Goal: Transaction & Acquisition: Download file/media

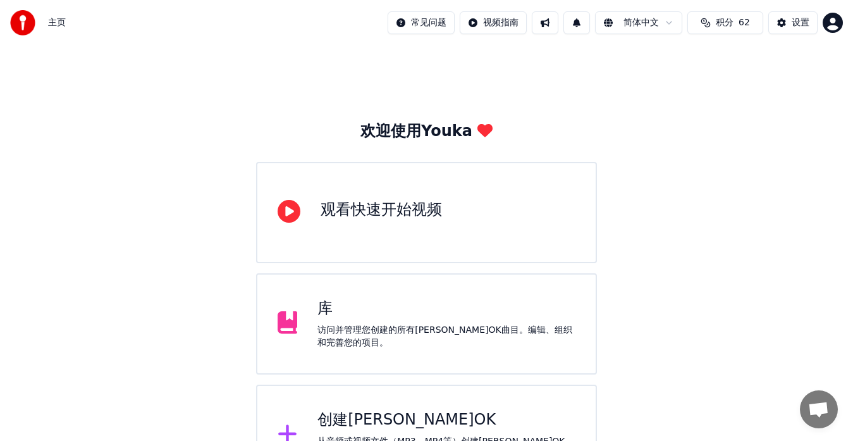
click at [362, 424] on div "创建[PERSON_NAME]OK" at bounding box center [446, 420] width 258 height 20
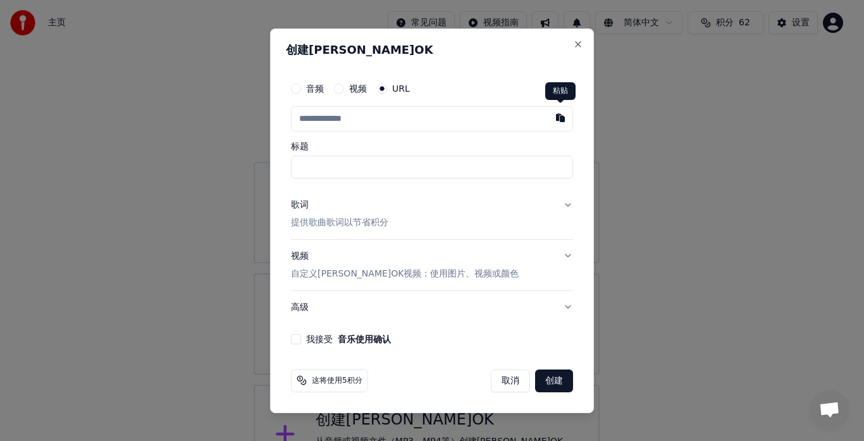
click at [563, 116] on button "button" at bounding box center [559, 117] width 25 height 23
type input "**********"
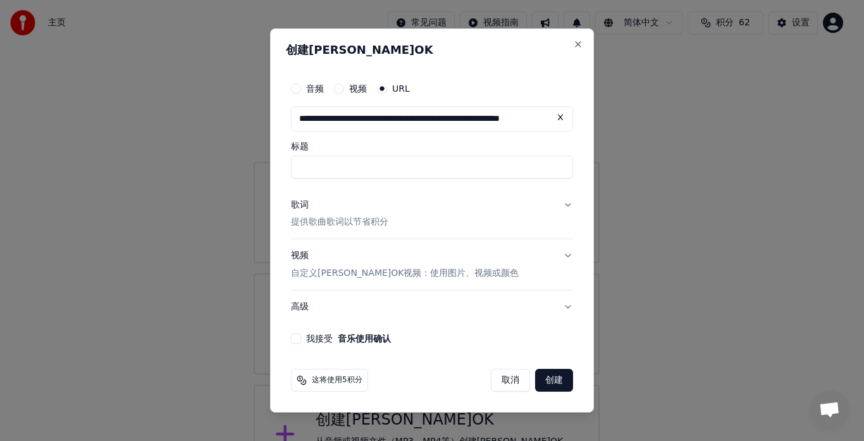
type input "**********"
drag, startPoint x: 506, startPoint y: 166, endPoint x: 586, endPoint y: 163, distance: 79.7
click at [586, 163] on div "**********" at bounding box center [432, 220] width 324 height 384
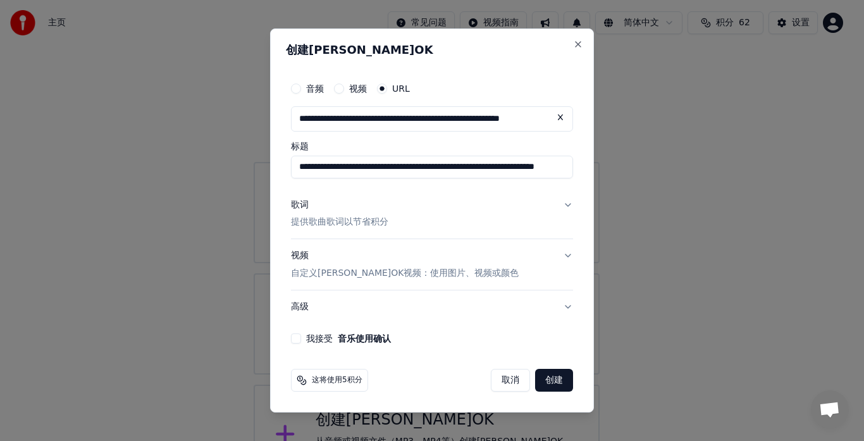
click at [523, 169] on input "**********" at bounding box center [432, 167] width 282 height 23
drag, startPoint x: 511, startPoint y: 169, endPoint x: 573, endPoint y: 171, distance: 61.3
click at [573, 171] on div "**********" at bounding box center [432, 210] width 292 height 278
click at [400, 166] on input "**********" at bounding box center [432, 167] width 282 height 23
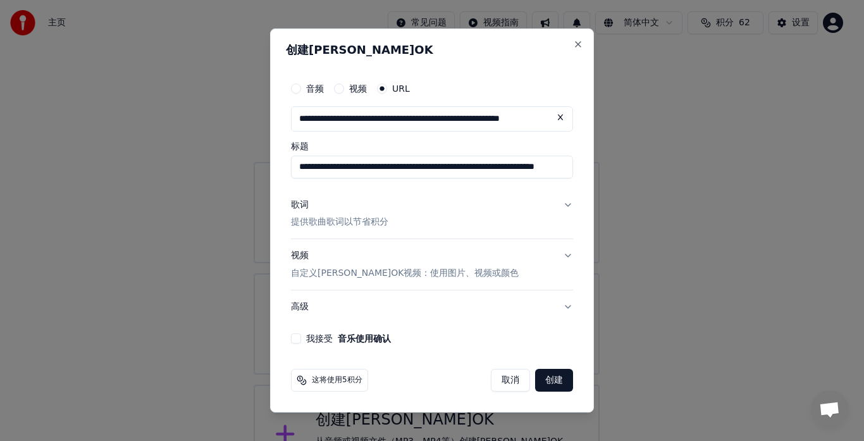
scroll to position [0, 0]
click at [297, 338] on button "我接受 音乐使用确认" at bounding box center [296, 338] width 10 height 10
click at [547, 381] on button "创建" at bounding box center [554, 380] width 38 height 23
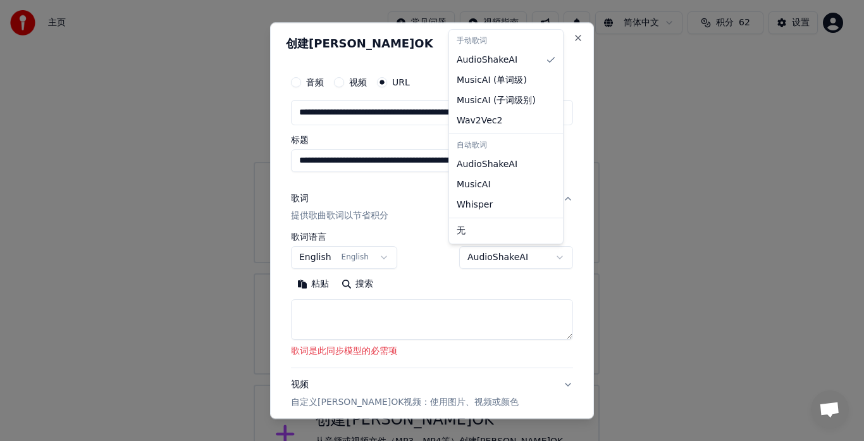
click at [550, 255] on body "**********" at bounding box center [426, 243] width 853 height 486
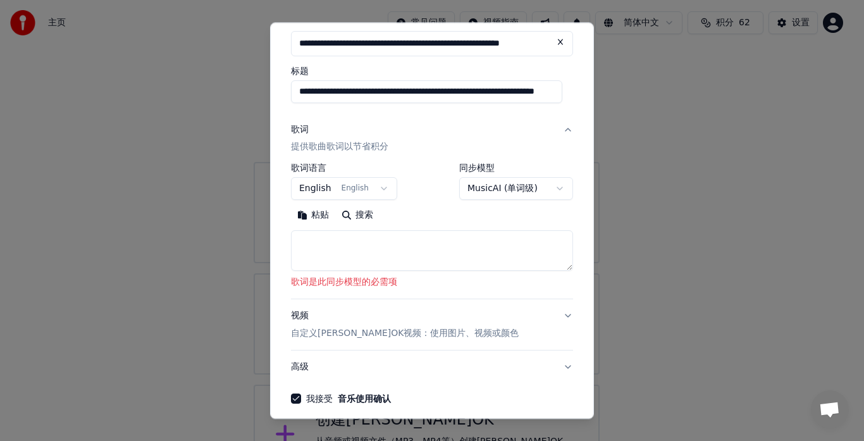
scroll to position [123, 0]
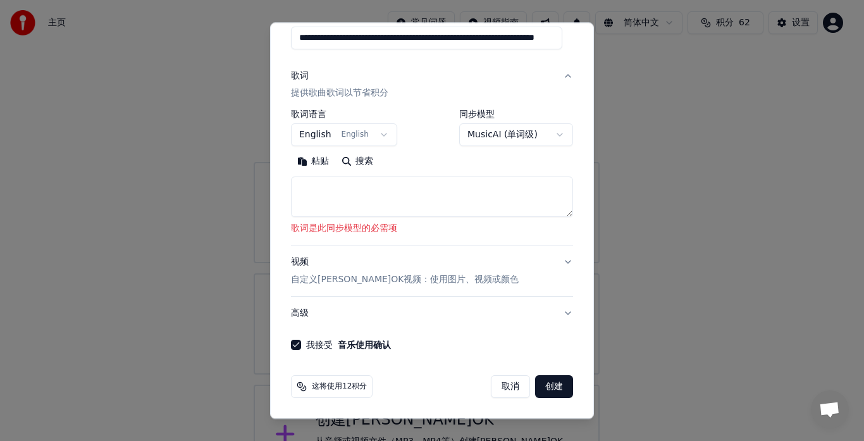
click at [543, 133] on body "**********" at bounding box center [426, 243] width 853 height 486
click at [547, 137] on body "**********" at bounding box center [426, 243] width 853 height 486
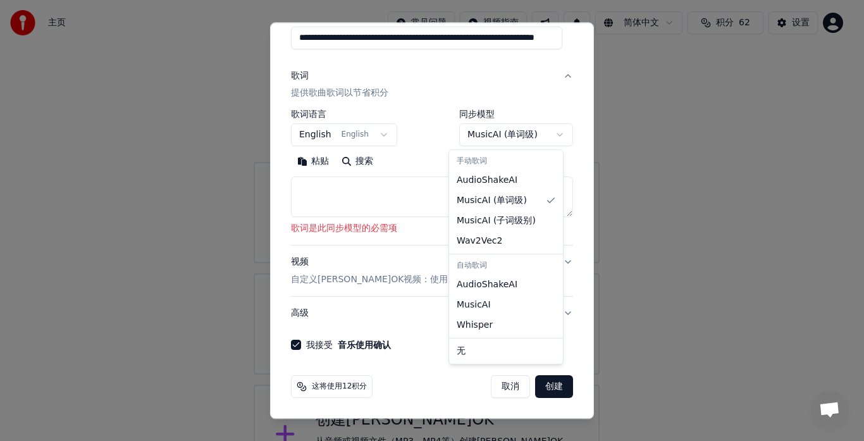
select select "**********"
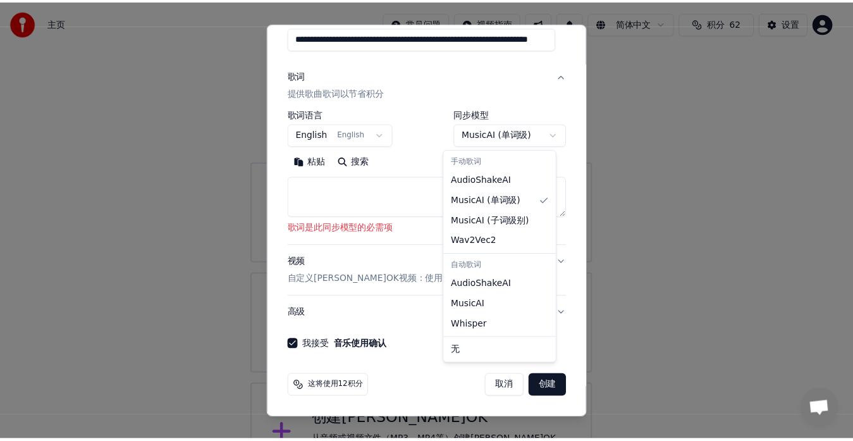
scroll to position [35, 0]
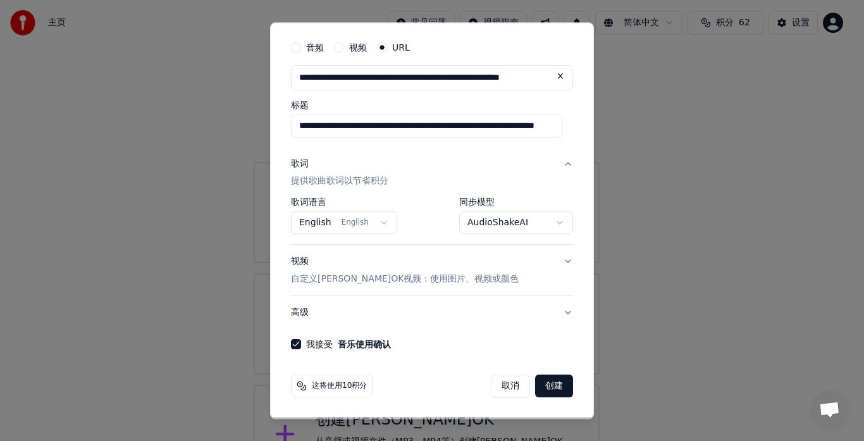
click at [542, 388] on button "创建" at bounding box center [554, 386] width 38 height 23
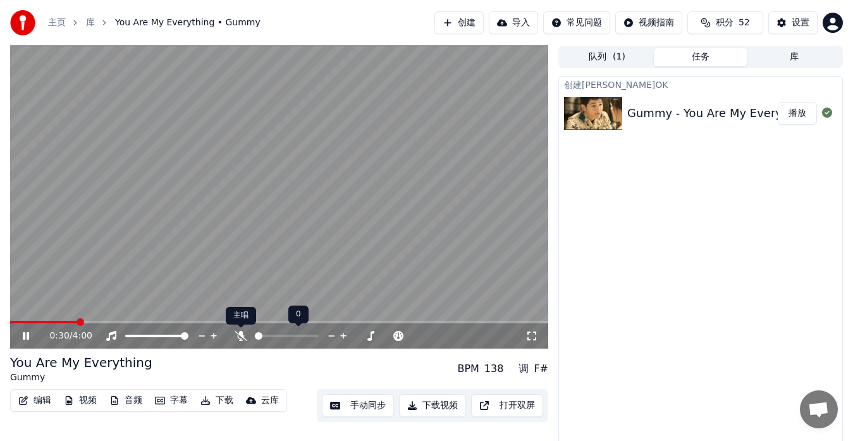
click at [239, 335] on icon at bounding box center [241, 336] width 13 height 10
click at [241, 335] on icon at bounding box center [241, 336] width 7 height 10
click at [240, 338] on icon at bounding box center [241, 336] width 13 height 10
click at [242, 335] on icon at bounding box center [241, 336] width 7 height 10
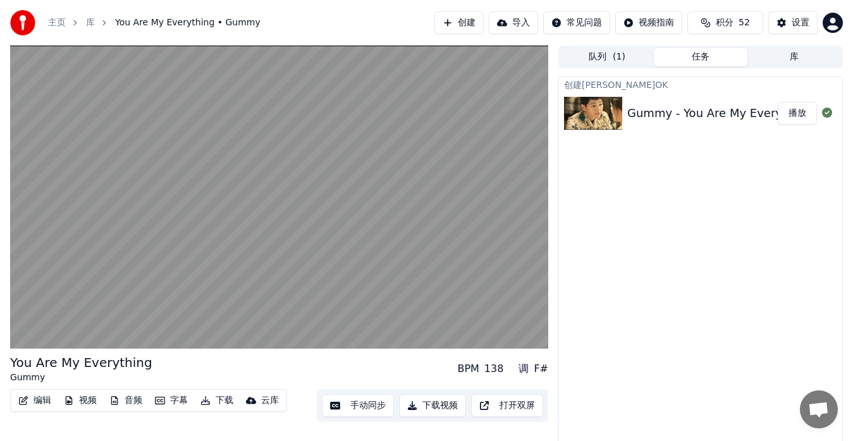
click at [347, 405] on button "手动同步" at bounding box center [358, 405] width 72 height 23
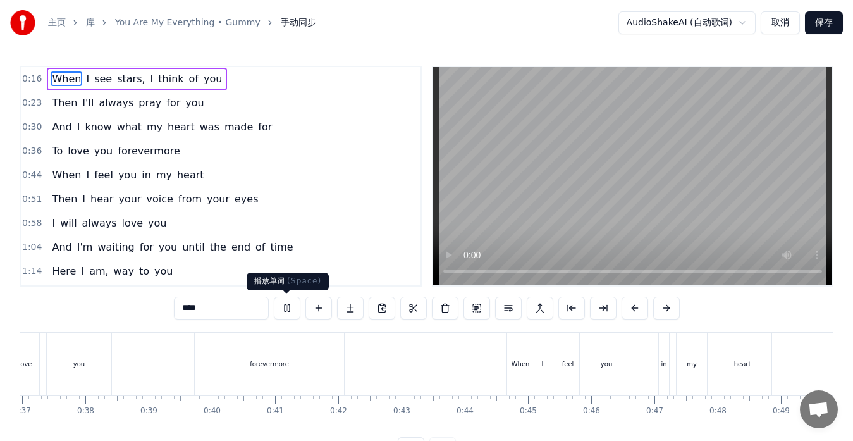
scroll to position [0, 2357]
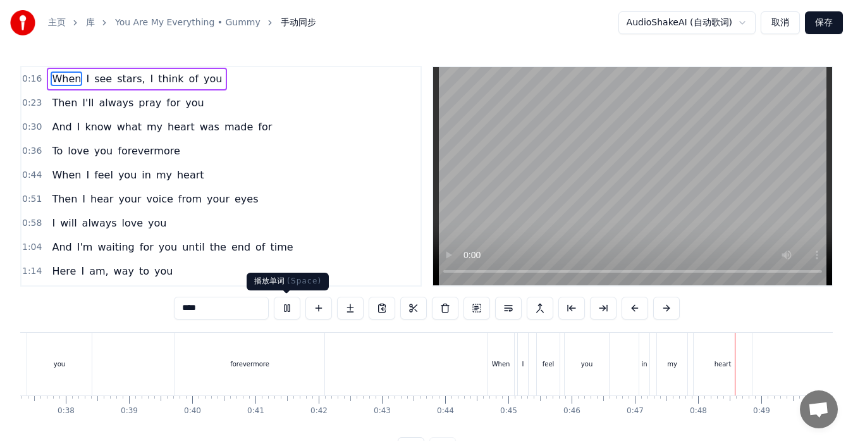
click at [289, 310] on button at bounding box center [287, 308] width 27 height 23
click at [640, 377] on div "in" at bounding box center [644, 364] width 10 height 63
type input "**"
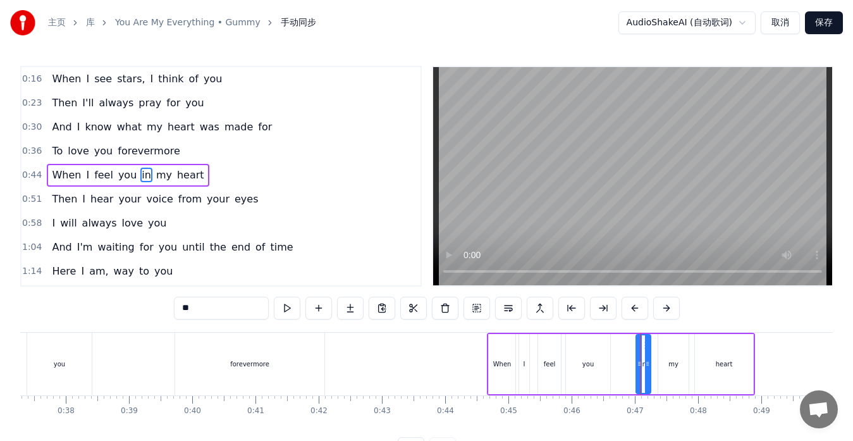
click at [637, 376] on div at bounding box center [639, 364] width 5 height 58
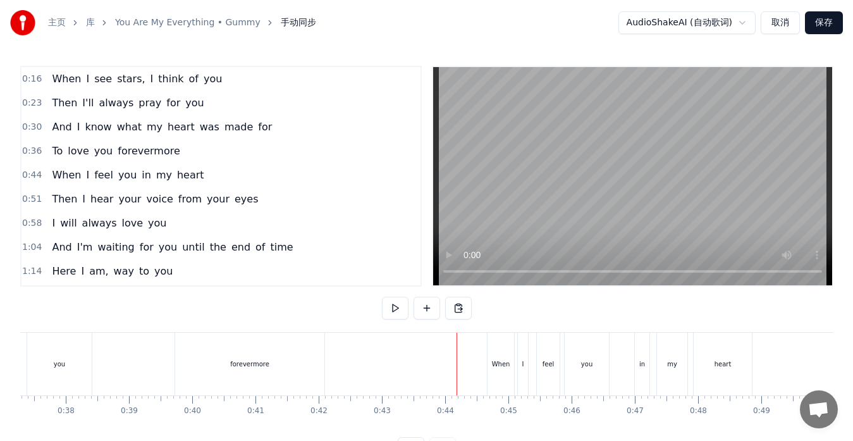
click at [496, 352] on div "When" at bounding box center [500, 364] width 27 height 63
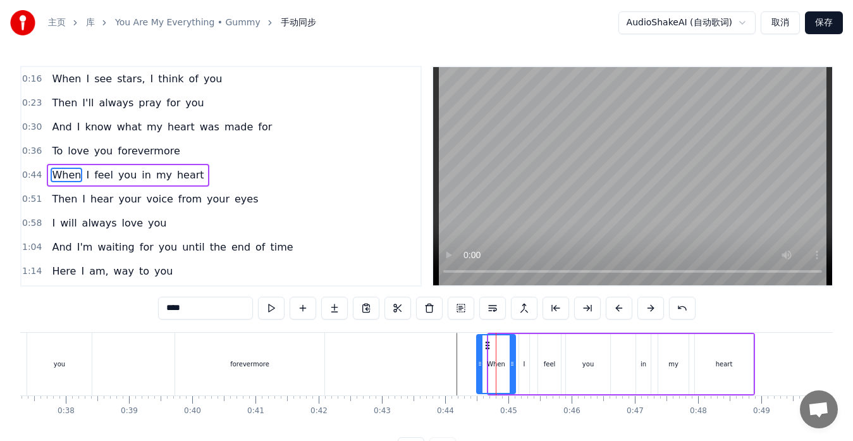
drag, startPoint x: 491, startPoint y: 356, endPoint x: 479, endPoint y: 360, distance: 12.6
click at [479, 360] on div at bounding box center [479, 364] width 5 height 58
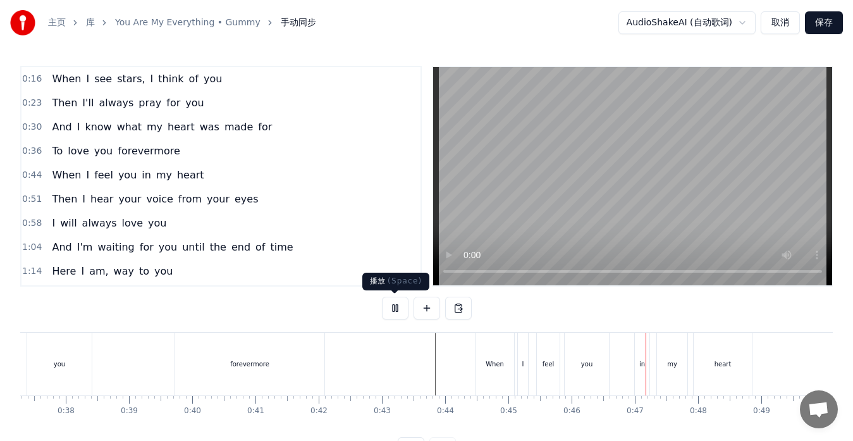
click at [391, 308] on button at bounding box center [395, 308] width 27 height 23
click at [483, 373] on div "When" at bounding box center [494, 364] width 39 height 63
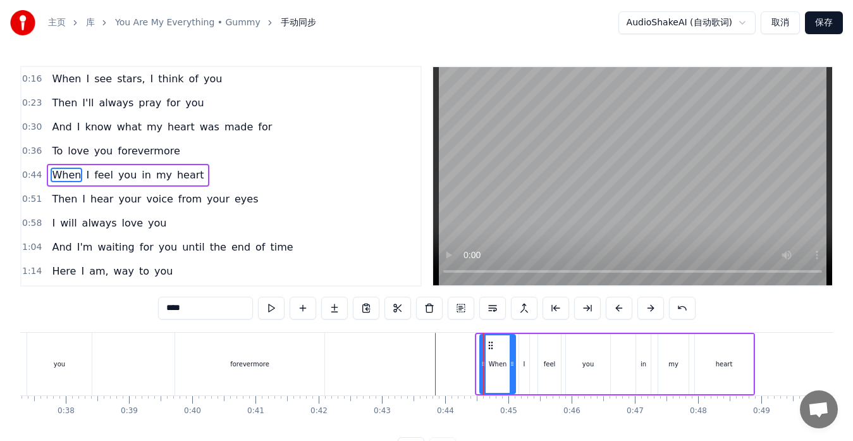
click at [482, 374] on div at bounding box center [482, 364] width 5 height 58
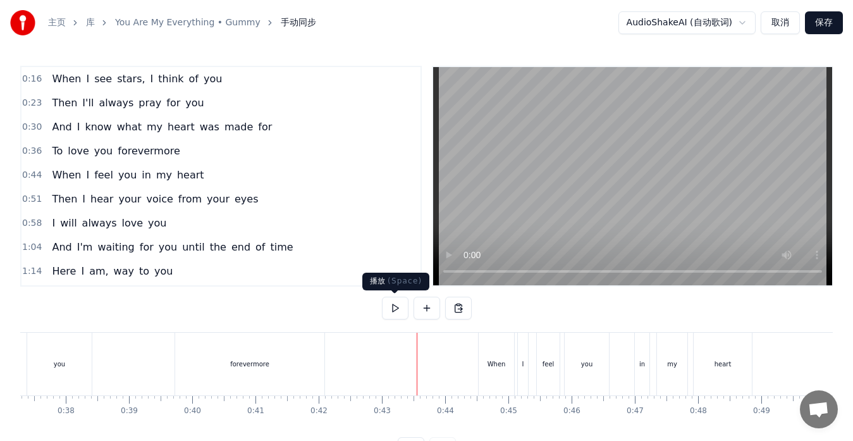
click at [391, 305] on button at bounding box center [395, 308] width 27 height 23
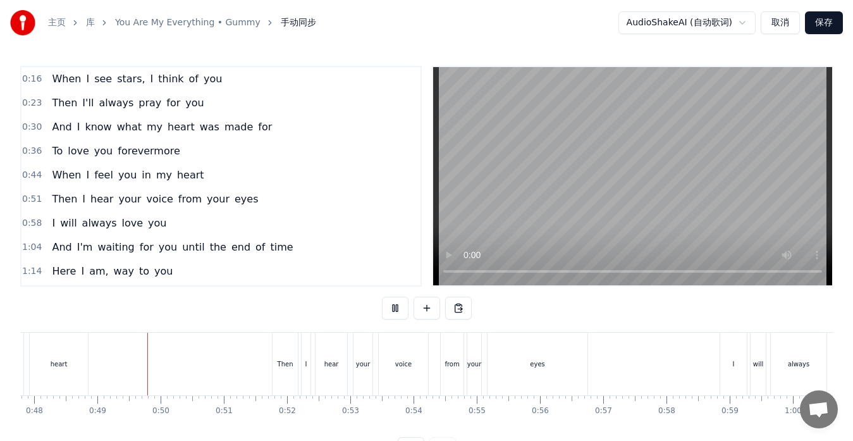
scroll to position [0, 3055]
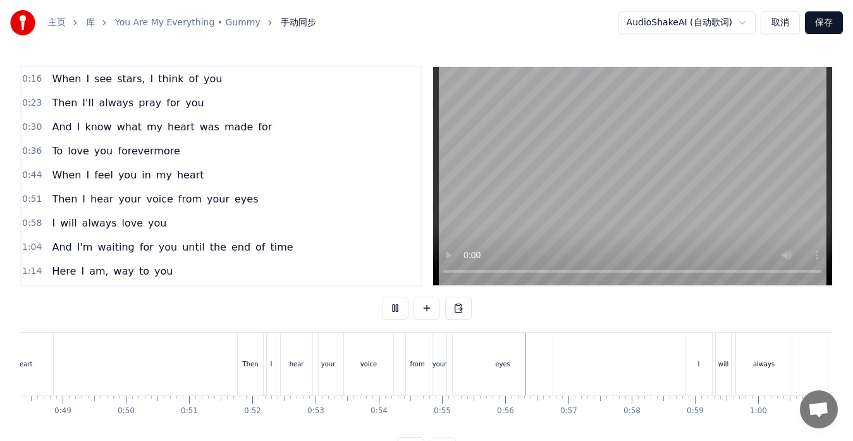
click at [393, 309] on button at bounding box center [395, 308] width 27 height 23
click at [390, 380] on div "voice" at bounding box center [368, 364] width 49 height 63
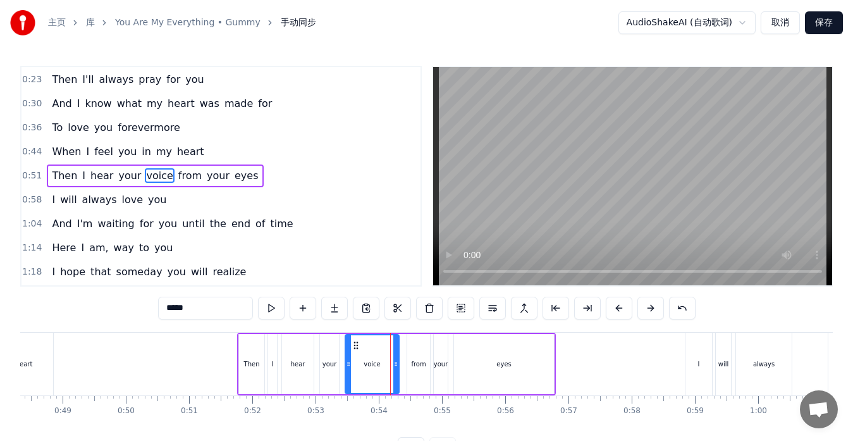
click at [398, 379] on div at bounding box center [395, 364] width 5 height 58
click at [409, 379] on div "from" at bounding box center [418, 364] width 23 height 60
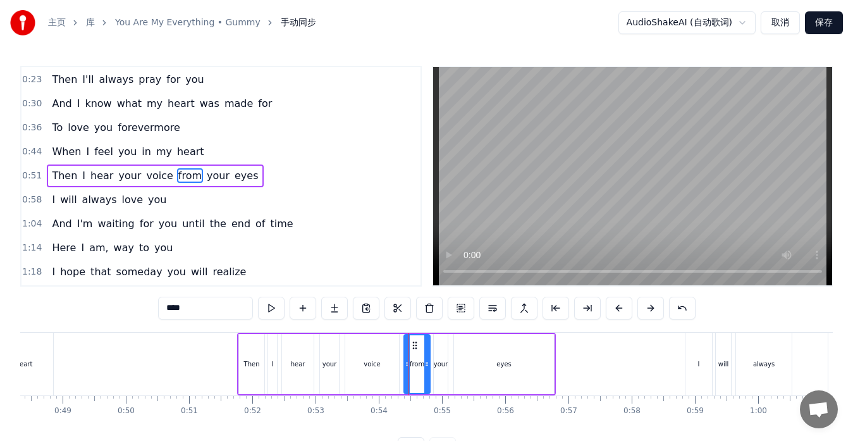
click at [406, 380] on div at bounding box center [407, 364] width 5 height 58
click at [241, 379] on div "Then" at bounding box center [251, 364] width 25 height 60
type input "****"
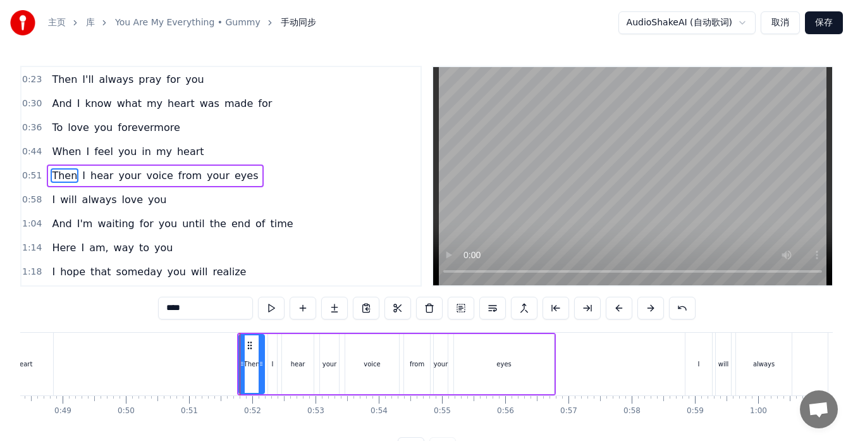
click at [239, 368] on div "Then" at bounding box center [251, 364] width 27 height 60
drag, startPoint x: 240, startPoint y: 368, endPoint x: 231, endPoint y: 369, distance: 8.9
click at [231, 369] on div at bounding box center [233, 364] width 5 height 58
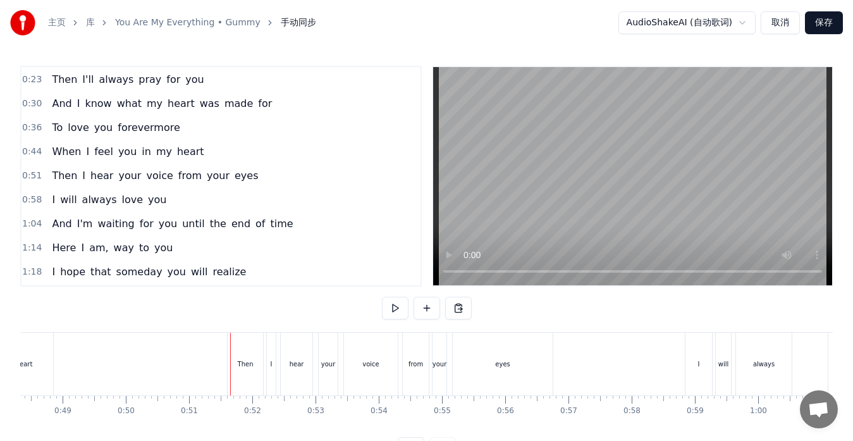
click at [396, 377] on div "voice" at bounding box center [371, 364] width 54 height 63
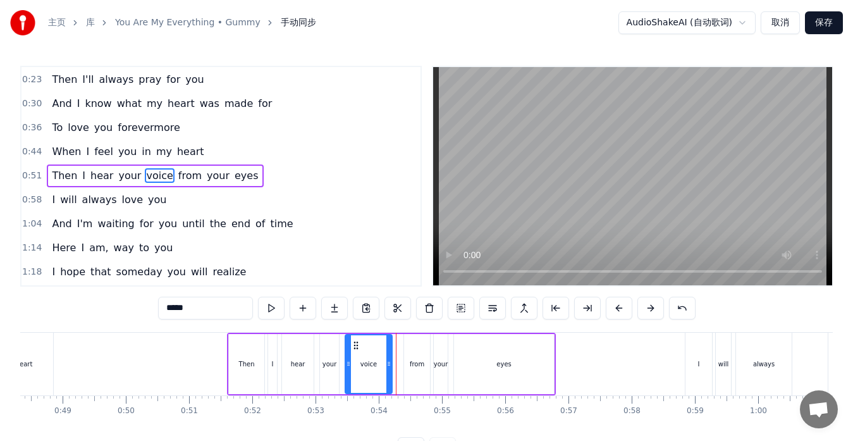
drag, startPoint x: 398, startPoint y: 373, endPoint x: 391, endPoint y: 373, distance: 7.0
click at [391, 373] on div at bounding box center [388, 364] width 5 height 58
click at [386, 374] on div at bounding box center [383, 364] width 5 height 58
drag, startPoint x: 386, startPoint y: 374, endPoint x: 394, endPoint y: 375, distance: 8.2
click at [394, 375] on div at bounding box center [391, 364] width 5 height 58
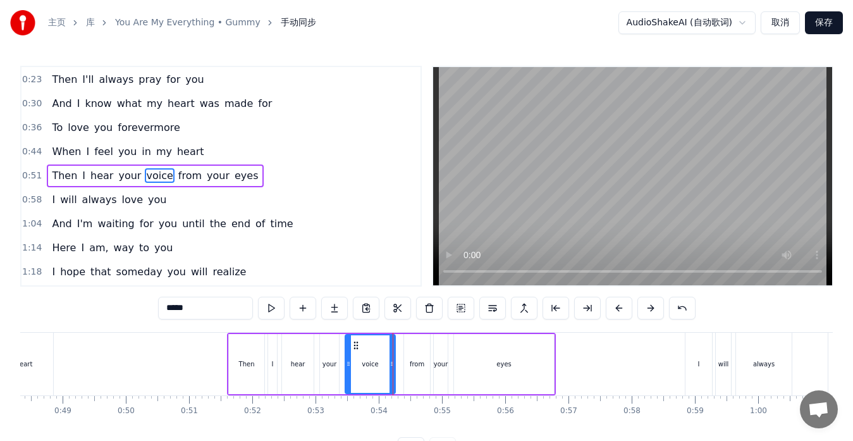
click at [407, 374] on div "from" at bounding box center [417, 364] width 26 height 60
type input "****"
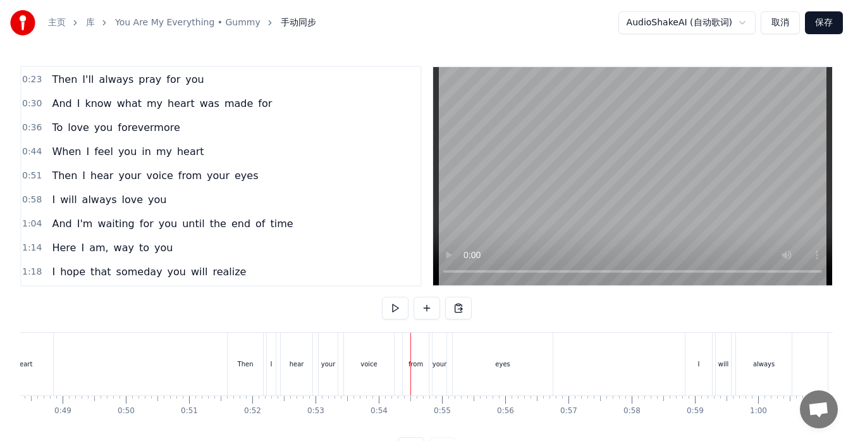
click at [407, 371] on div "from" at bounding box center [416, 364] width 26 height 63
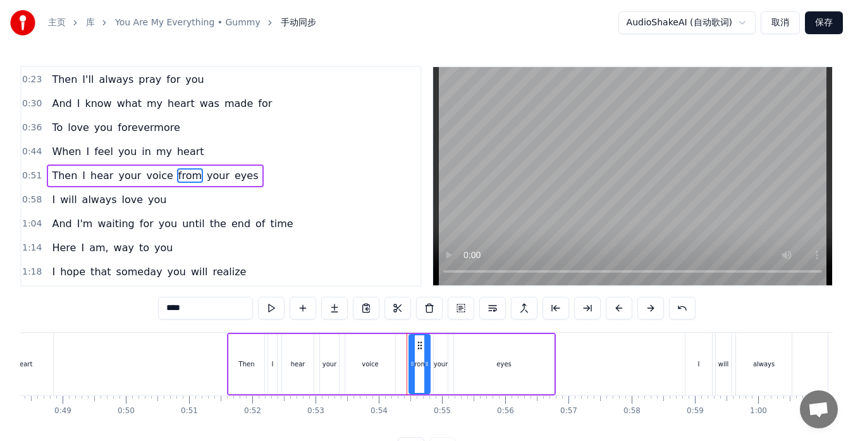
click at [410, 372] on div at bounding box center [412, 364] width 5 height 58
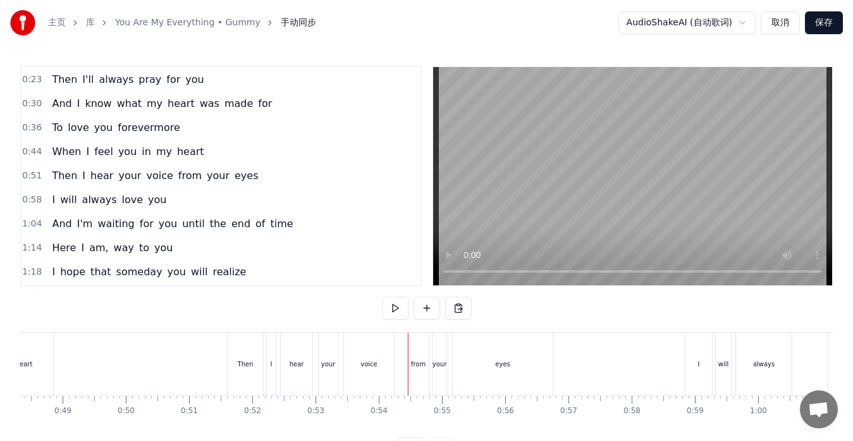
click at [327, 376] on div "your" at bounding box center [328, 364] width 19 height 63
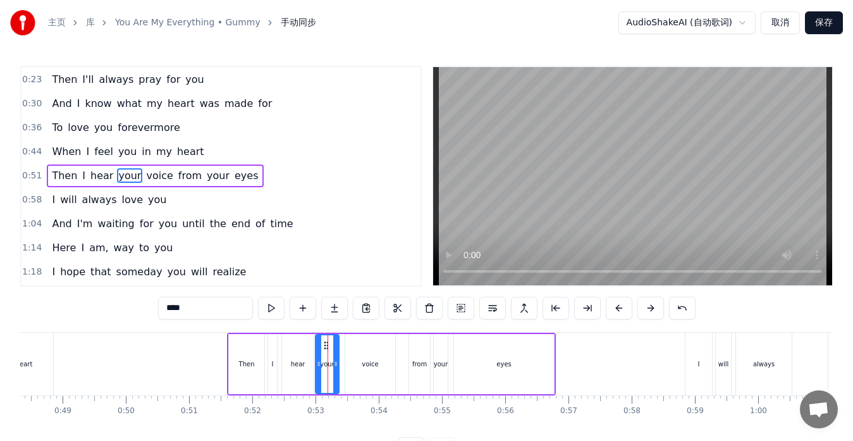
click at [318, 375] on div at bounding box center [318, 364] width 5 height 58
click at [346, 377] on div "voice" at bounding box center [370, 364] width 50 height 60
type input "*****"
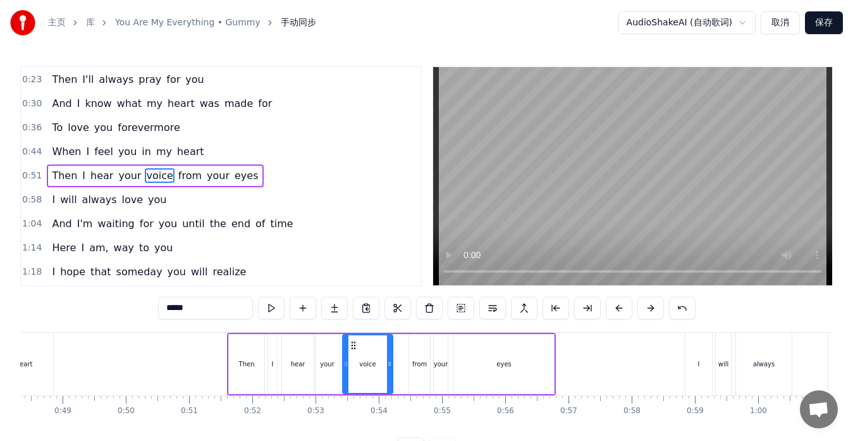
click at [353, 346] on icon at bounding box center [353, 345] width 10 height 10
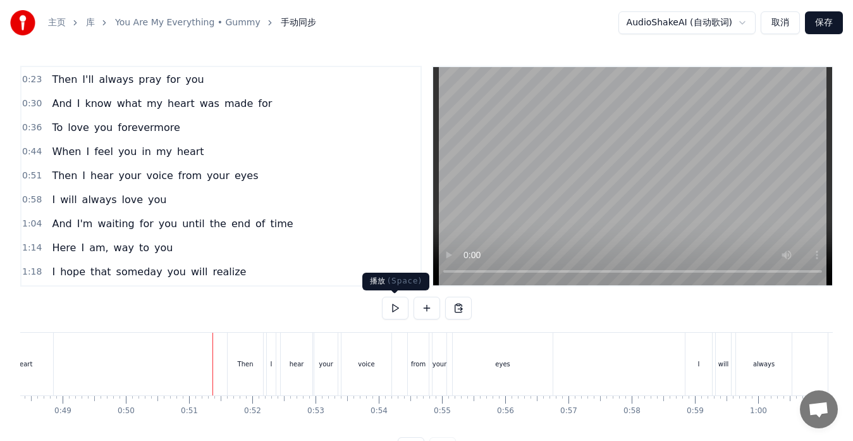
click at [392, 309] on button at bounding box center [395, 308] width 27 height 23
click at [398, 310] on button at bounding box center [395, 308] width 27 height 23
click at [407, 384] on div "from" at bounding box center [418, 364] width 22 height 63
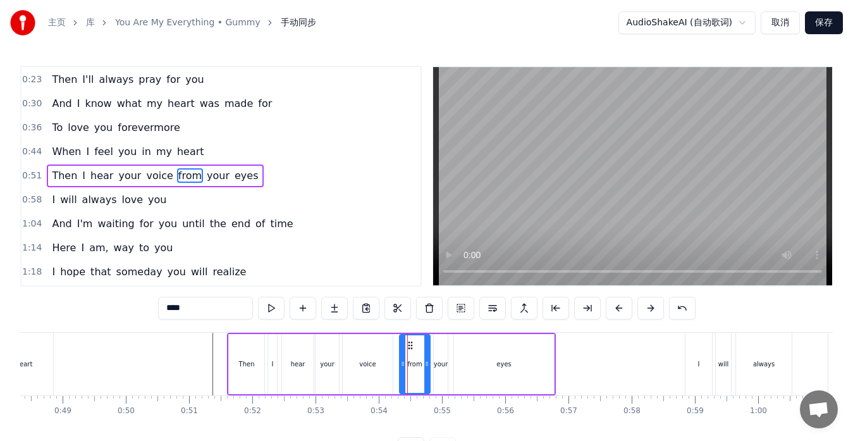
drag, startPoint x: 411, startPoint y: 376, endPoint x: 401, endPoint y: 379, distance: 9.8
click at [401, 379] on div at bounding box center [402, 364] width 5 height 58
click at [407, 379] on div at bounding box center [408, 364] width 5 height 58
click at [386, 379] on div "voice" at bounding box center [368, 364] width 50 height 60
type input "*****"
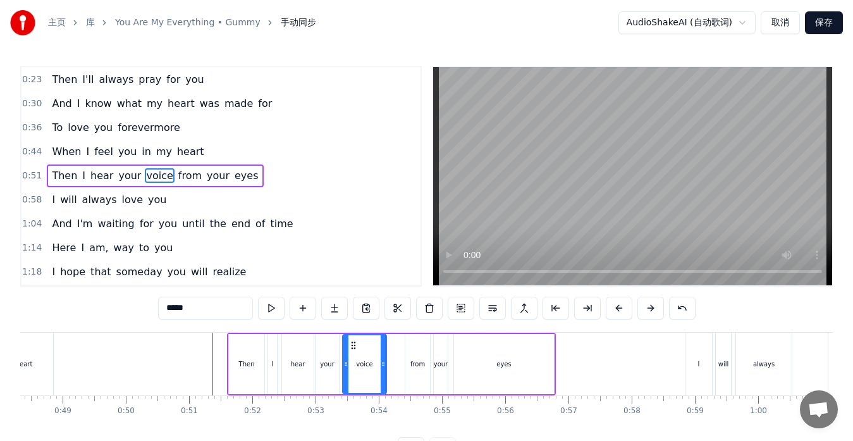
click at [384, 379] on div at bounding box center [383, 364] width 5 height 58
drag, startPoint x: 384, startPoint y: 379, endPoint x: 394, endPoint y: 381, distance: 10.4
click at [394, 381] on div at bounding box center [393, 364] width 5 height 58
click at [350, 345] on circle at bounding box center [350, 345] width 1 height 1
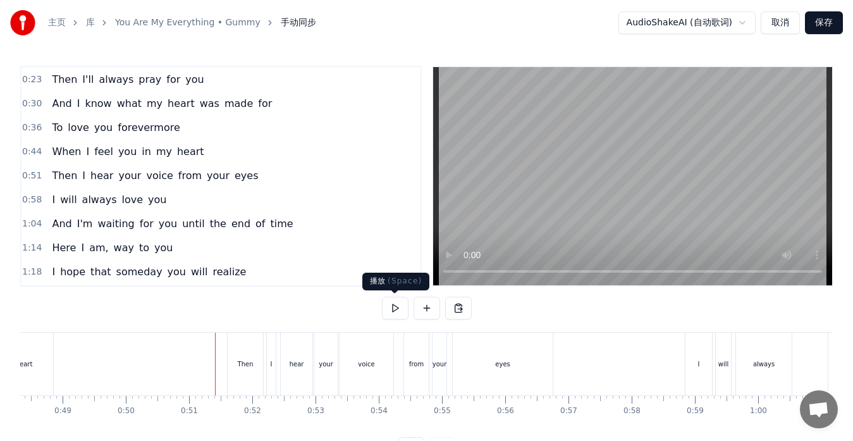
click at [390, 305] on button at bounding box center [395, 308] width 27 height 23
click at [388, 307] on button at bounding box center [395, 308] width 27 height 23
click at [288, 377] on div "hear" at bounding box center [297, 364] width 32 height 63
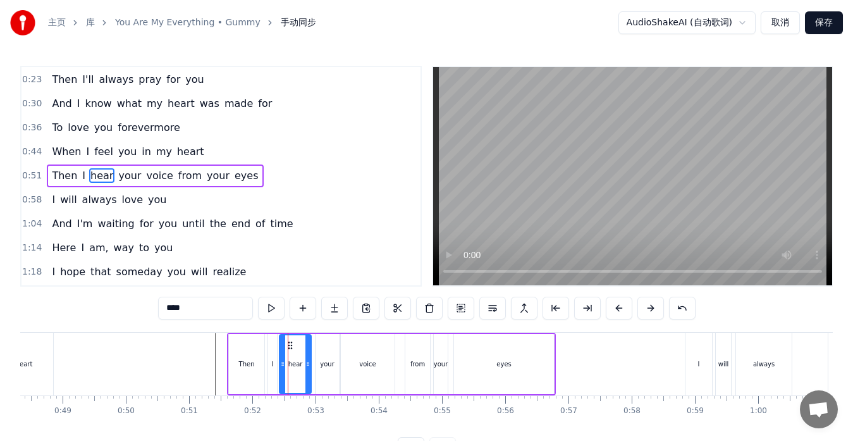
click at [290, 344] on icon at bounding box center [290, 345] width 10 height 10
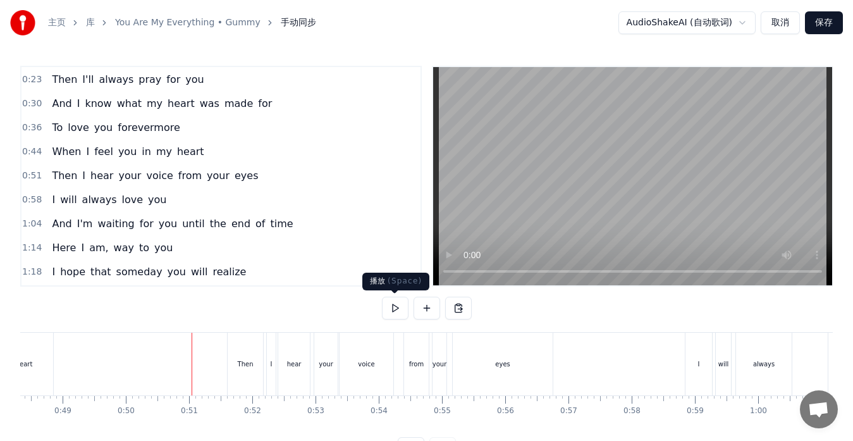
click at [392, 307] on button at bounding box center [395, 308] width 27 height 23
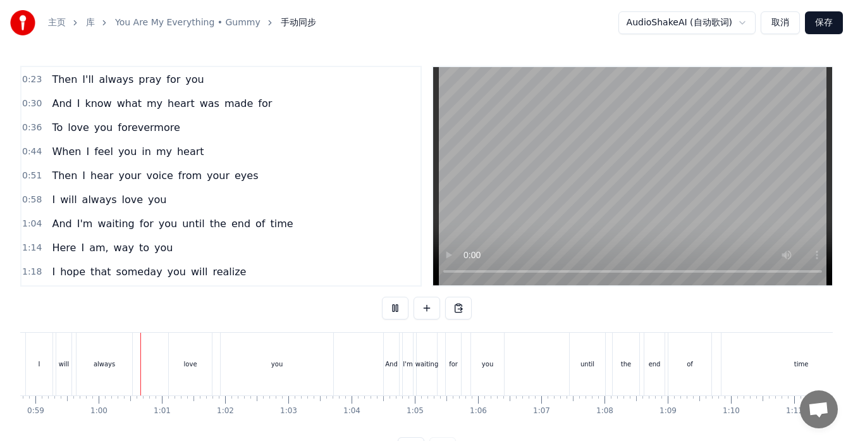
scroll to position [0, 3748]
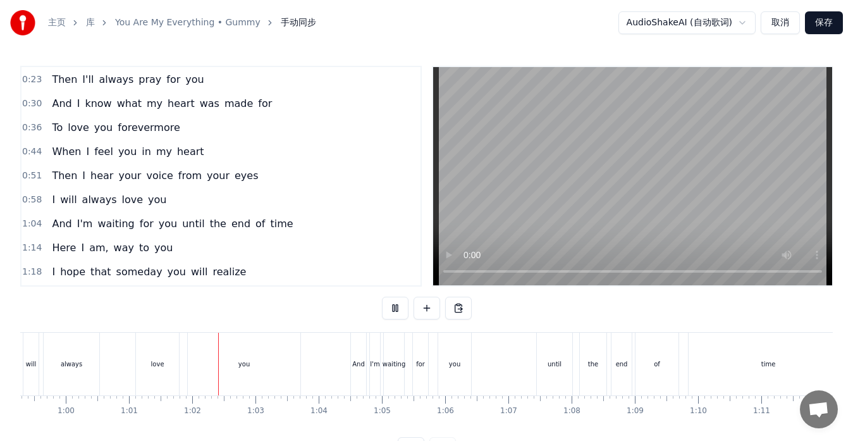
click at [397, 310] on button at bounding box center [395, 308] width 27 height 23
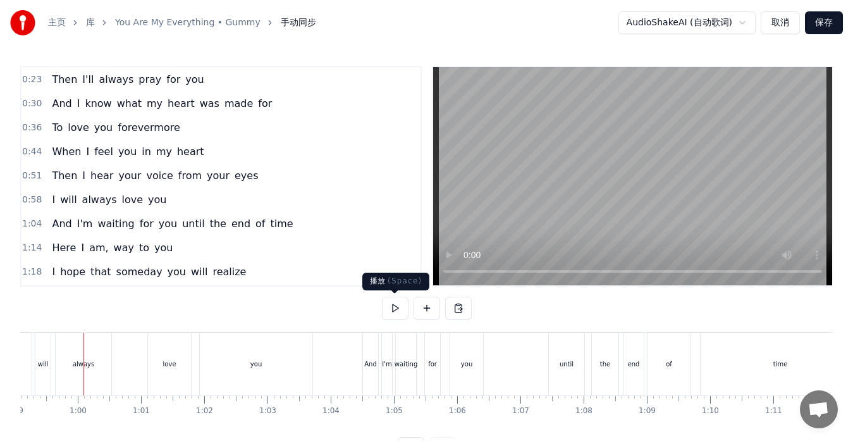
click at [396, 304] on button at bounding box center [395, 308] width 27 height 23
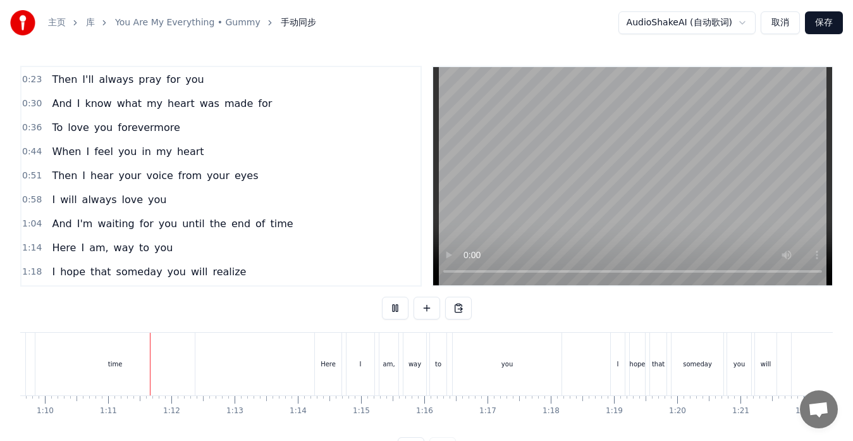
scroll to position [0, 4436]
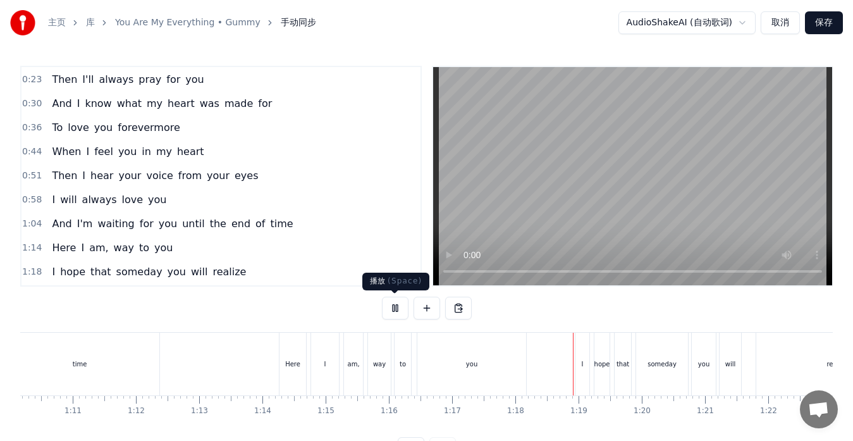
click at [398, 310] on button at bounding box center [395, 308] width 27 height 23
click at [360, 377] on div "am," at bounding box center [353, 364] width 19 height 63
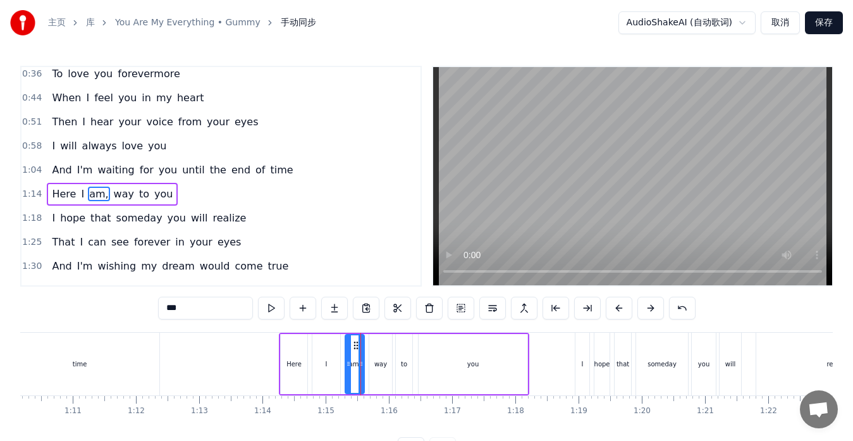
scroll to position [95, 0]
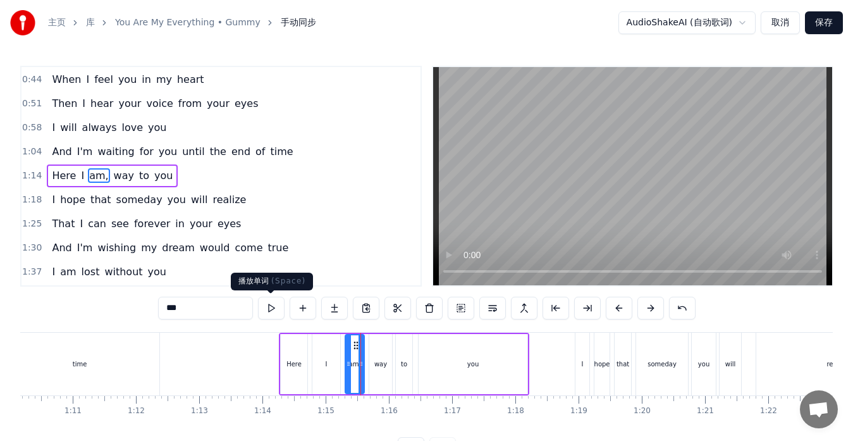
click at [271, 305] on button at bounding box center [271, 308] width 27 height 23
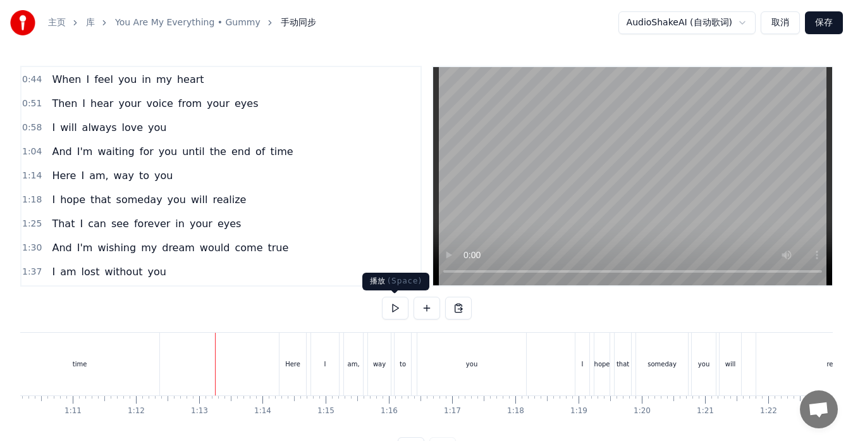
click at [396, 309] on button at bounding box center [395, 308] width 27 height 23
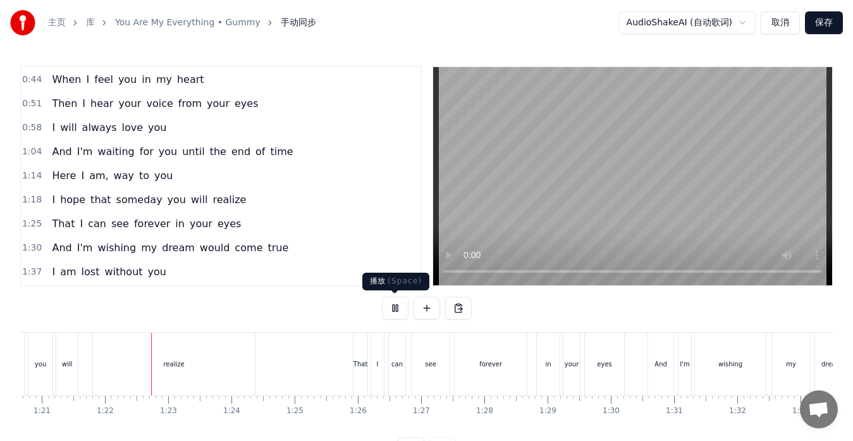
scroll to position [0, 5134]
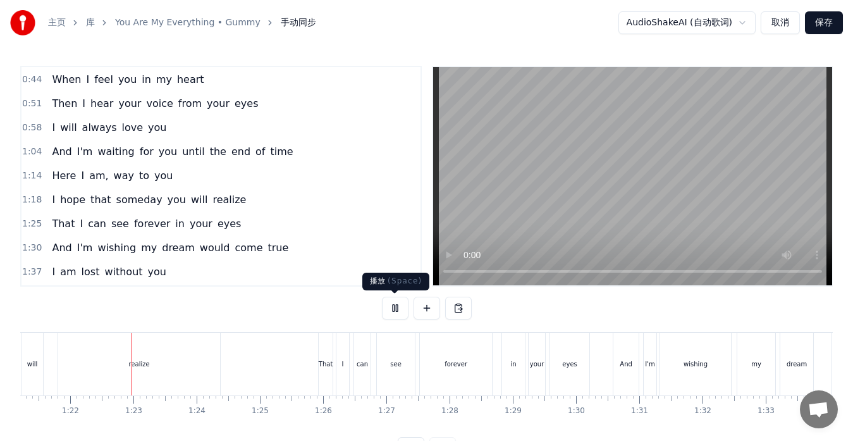
click at [394, 310] on button at bounding box center [395, 308] width 27 height 23
click at [73, 297] on div "0:16 When I see stars, I think of you 0:23 Then I'll always pray for you 0:30 A…" at bounding box center [426, 263] width 812 height 394
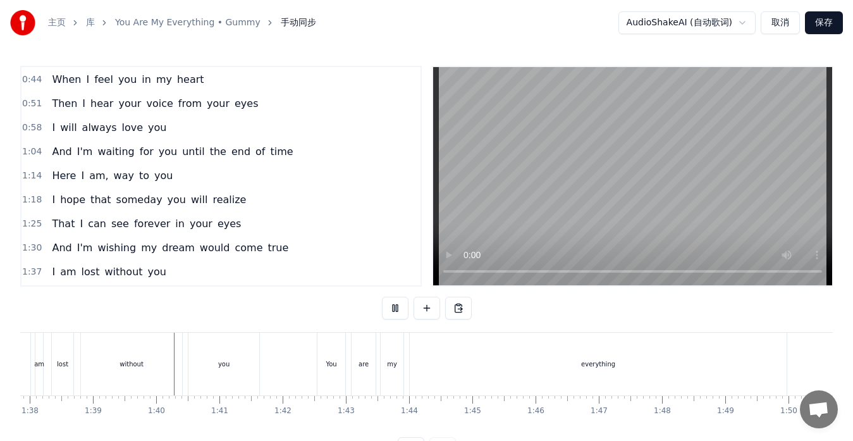
scroll to position [0, 6249]
click at [776, 25] on button "取消" at bounding box center [780, 22] width 39 height 23
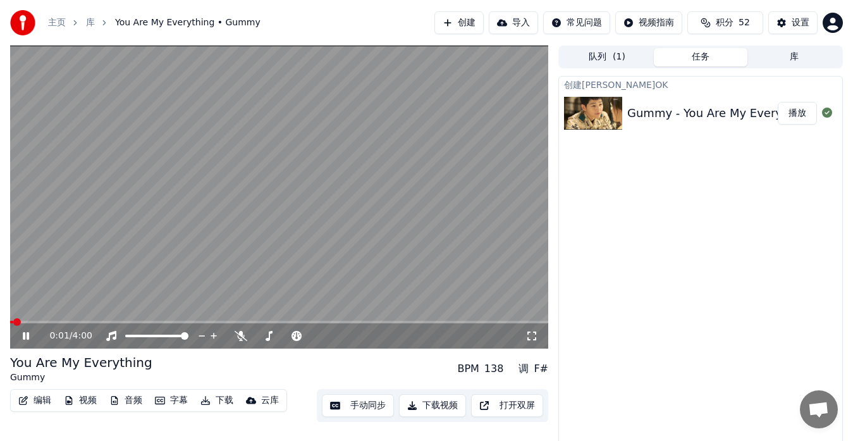
click at [347, 404] on button "手动同步" at bounding box center [358, 405] width 72 height 23
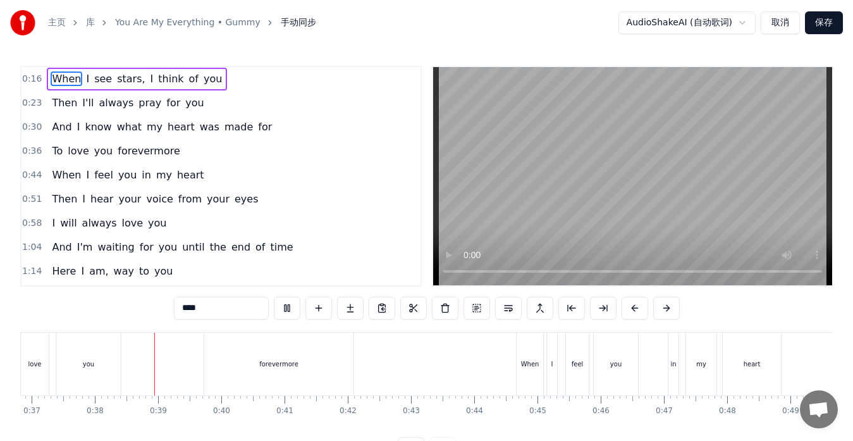
scroll to position [0, 2359]
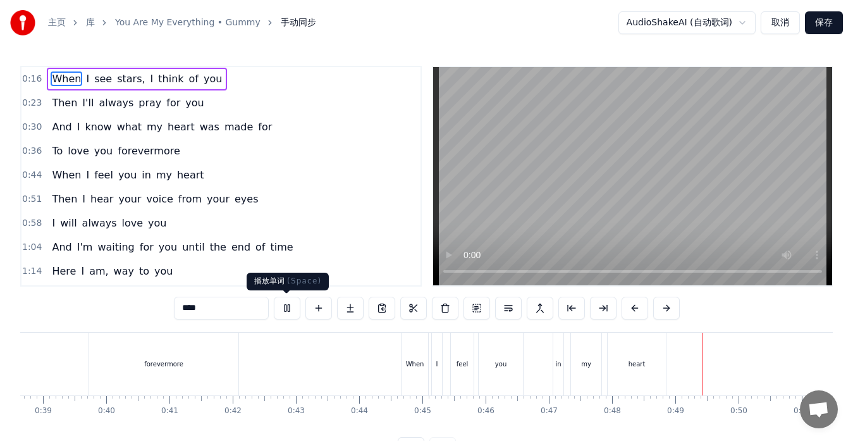
click at [286, 310] on button at bounding box center [287, 308] width 27 height 23
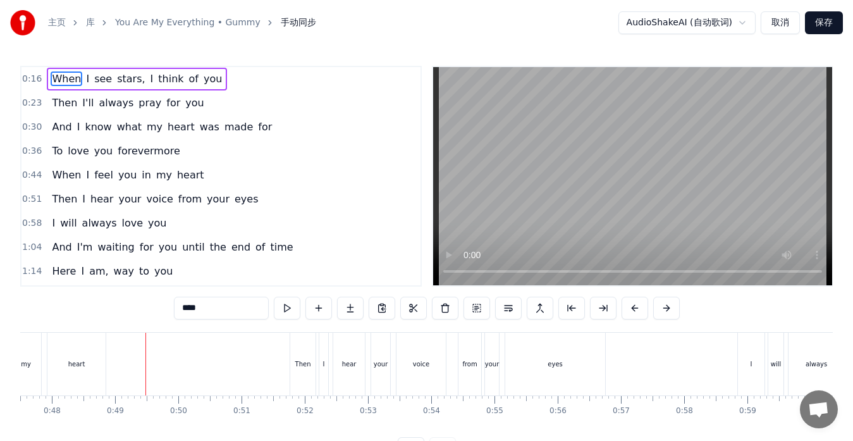
scroll to position [0, 3050]
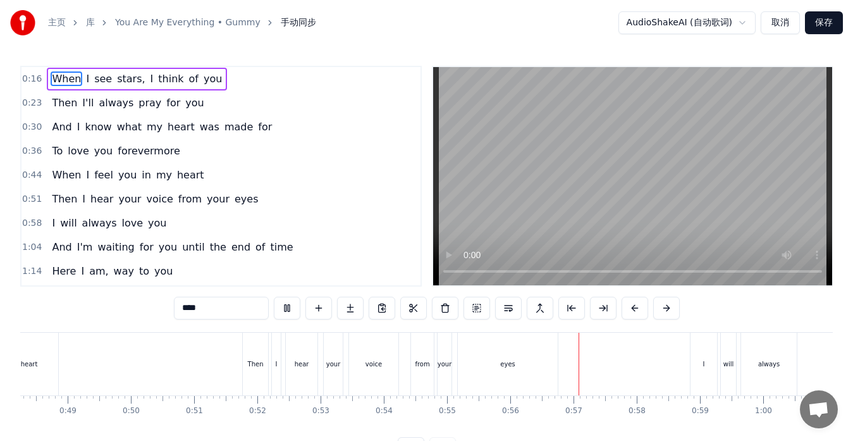
click at [790, 21] on button "取消" at bounding box center [780, 22] width 39 height 23
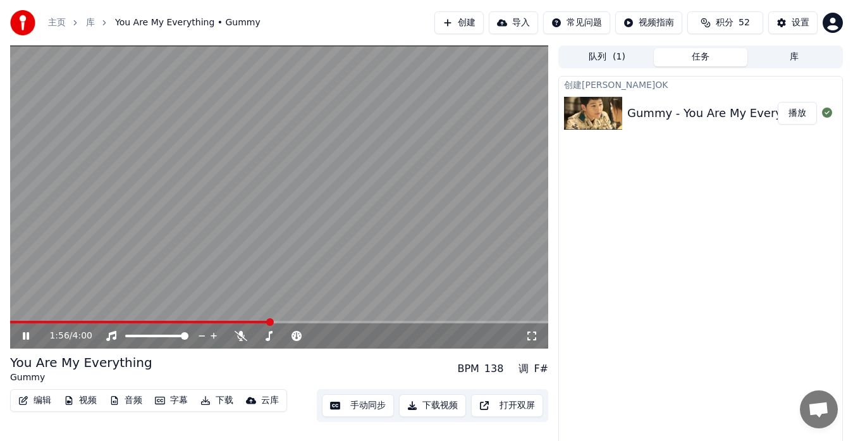
click at [271, 321] on span at bounding box center [279, 322] width 538 height 3
click at [237, 333] on icon at bounding box center [241, 336] width 13 height 10
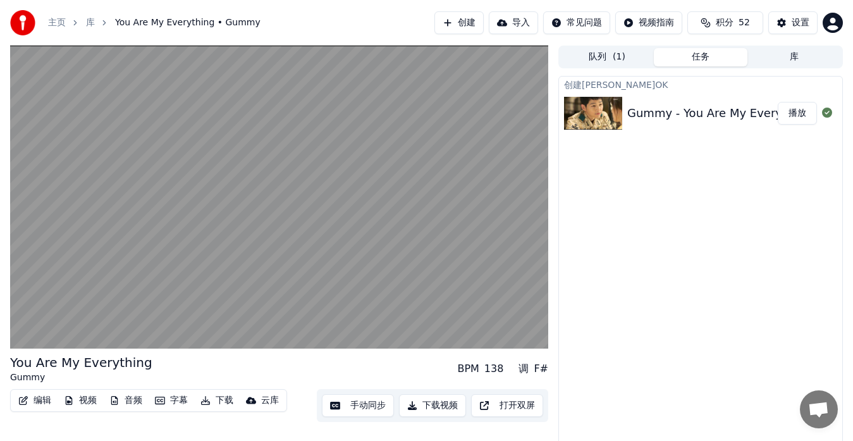
click at [353, 407] on button "手动同步" at bounding box center [358, 405] width 72 height 23
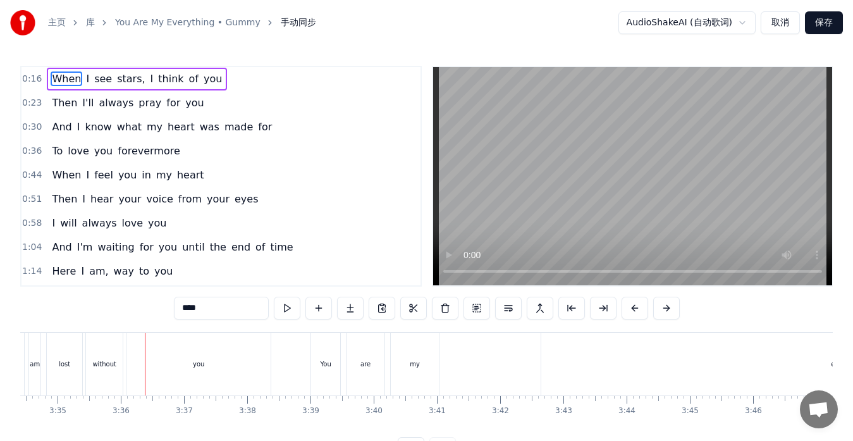
scroll to position [0, 13617]
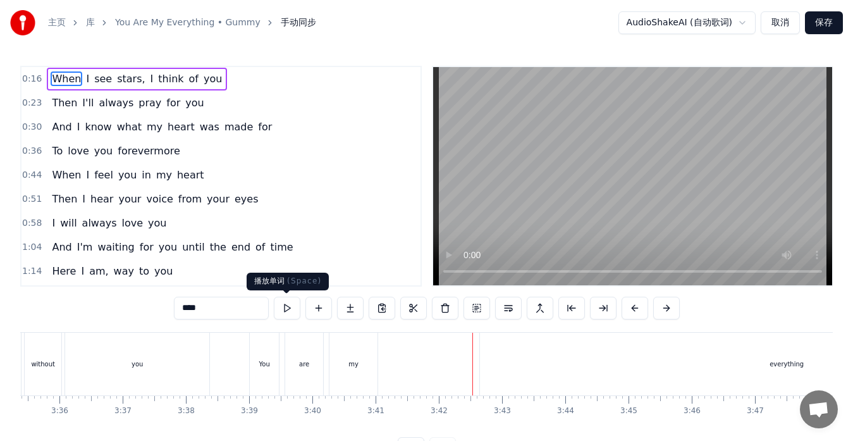
click at [286, 309] on button at bounding box center [287, 308] width 27 height 23
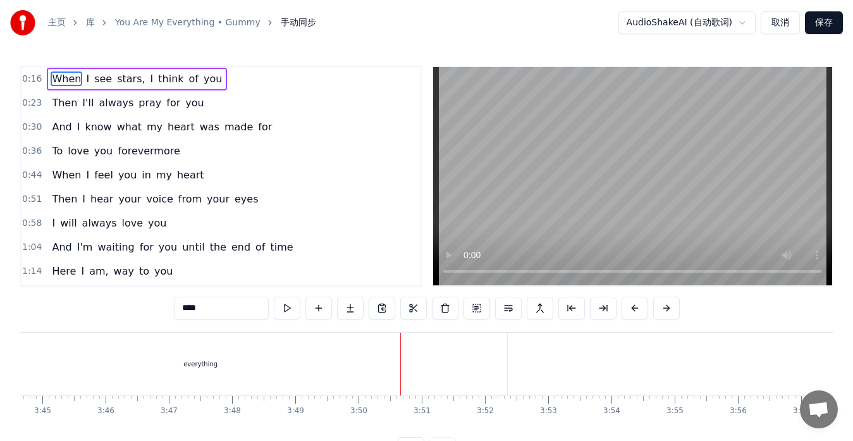
scroll to position [0, 14167]
click at [529, 379] on div "everything" at bounding box center [236, 364] width 613 height 63
type input "**********"
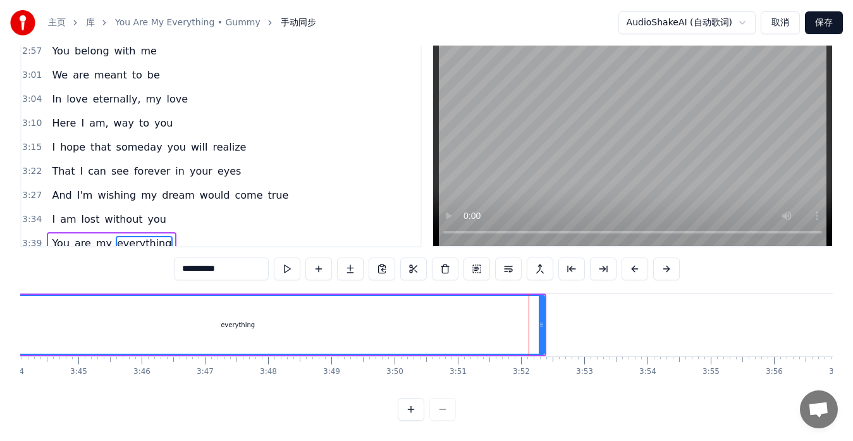
scroll to position [599, 0]
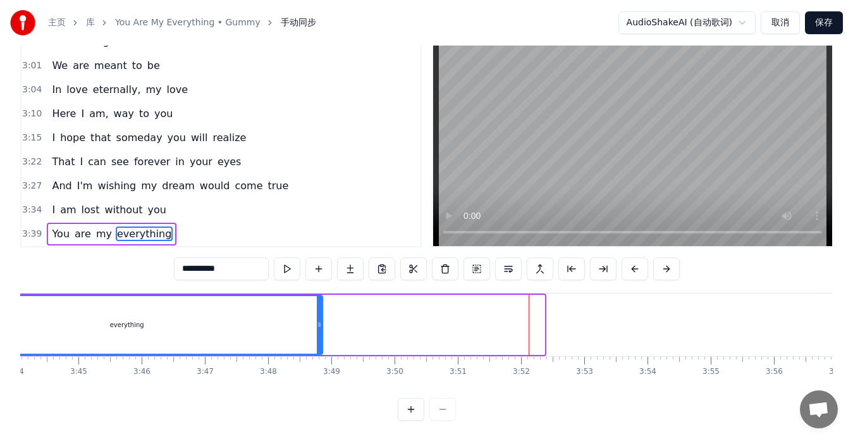
drag, startPoint x: 541, startPoint y: 320, endPoint x: 315, endPoint y: 295, distance: 227.1
click at [320, 297] on div at bounding box center [319, 325] width 5 height 58
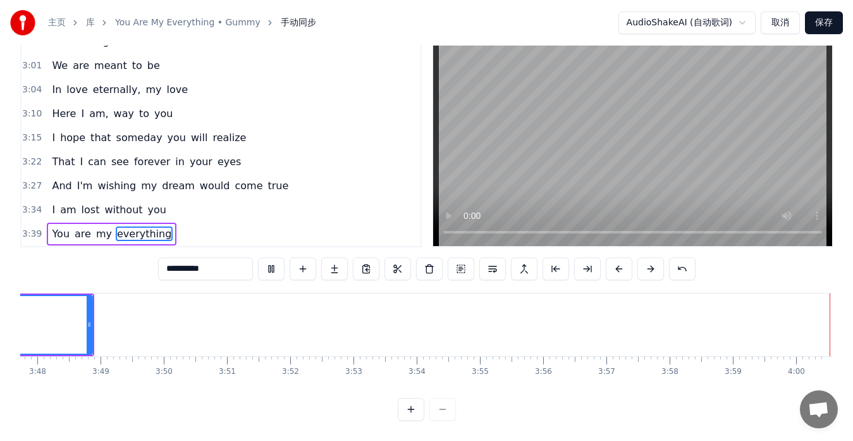
scroll to position [0, 14398]
click at [683, 257] on button at bounding box center [682, 268] width 27 height 23
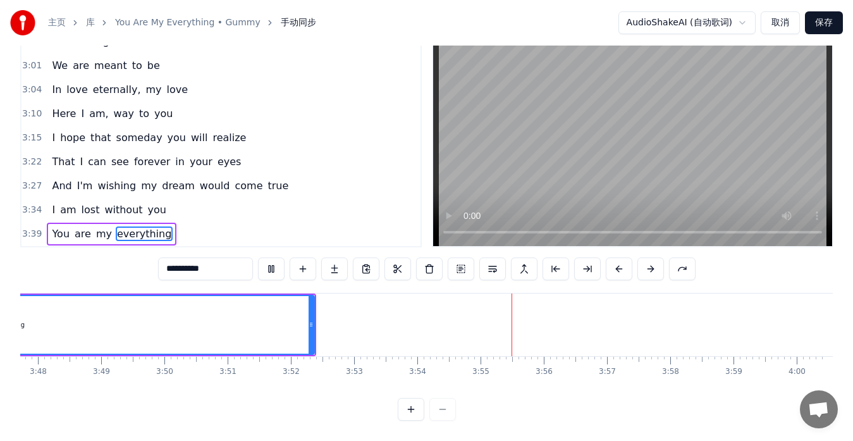
scroll to position [0, 14397]
click at [276, 262] on button at bounding box center [271, 268] width 27 height 23
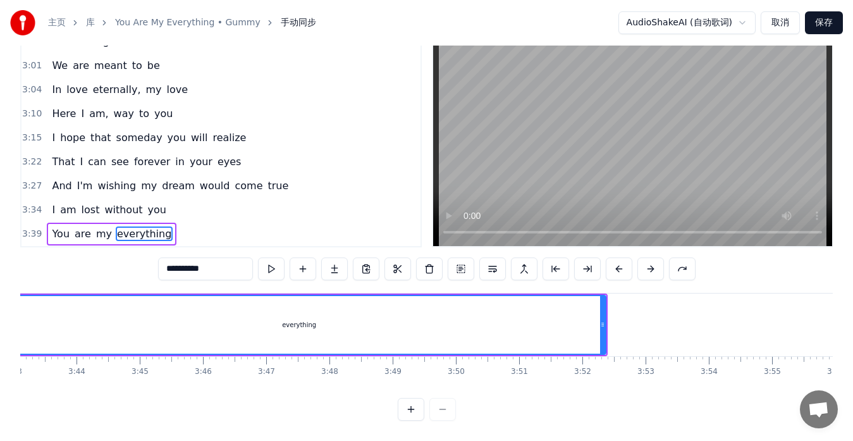
scroll to position [0, 13996]
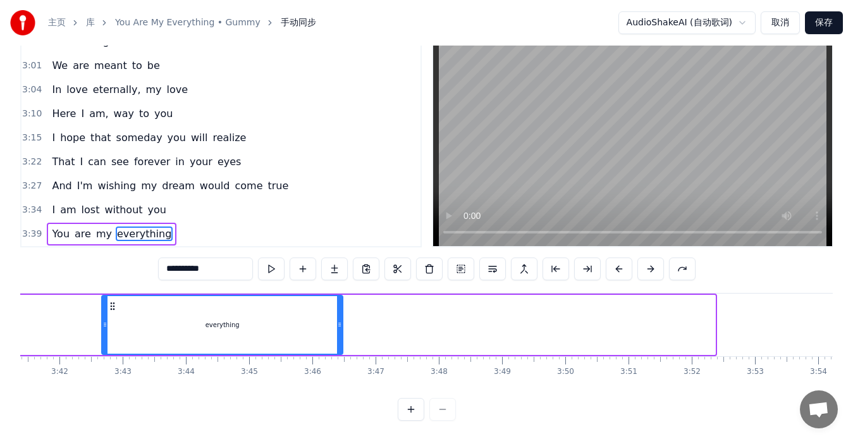
drag, startPoint x: 714, startPoint y: 324, endPoint x: 342, endPoint y: 315, distance: 372.5
click at [342, 315] on div at bounding box center [339, 325] width 5 height 58
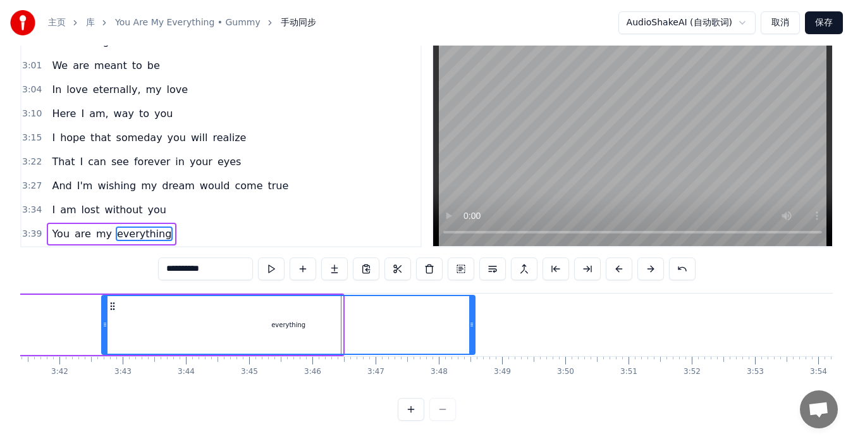
drag, startPoint x: 339, startPoint y: 305, endPoint x: 471, endPoint y: 319, distance: 132.9
click at [471, 319] on div at bounding box center [471, 325] width 5 height 58
click at [61, 321] on div "You are my everything" at bounding box center [173, 324] width 607 height 63
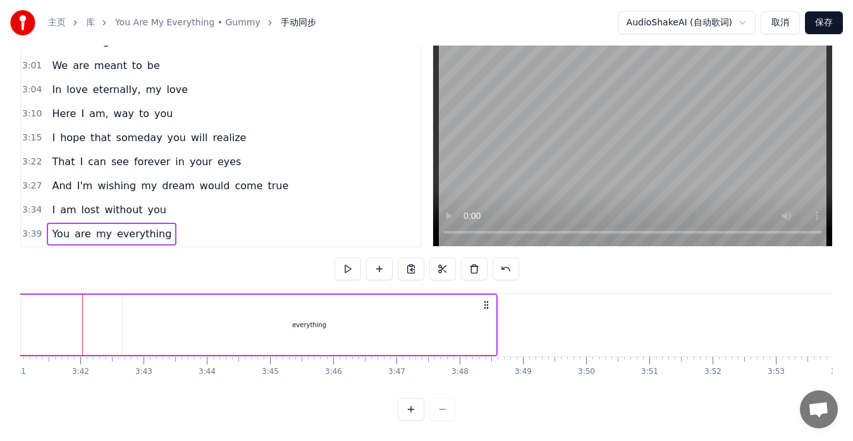
scroll to position [0, 13974]
click at [353, 259] on button at bounding box center [347, 268] width 27 height 23
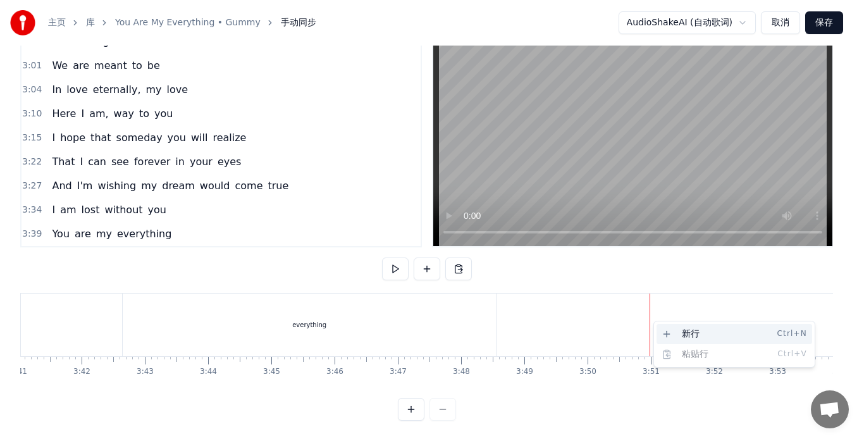
click at [678, 333] on div "新行 Ctrl+N" at bounding box center [734, 334] width 156 height 20
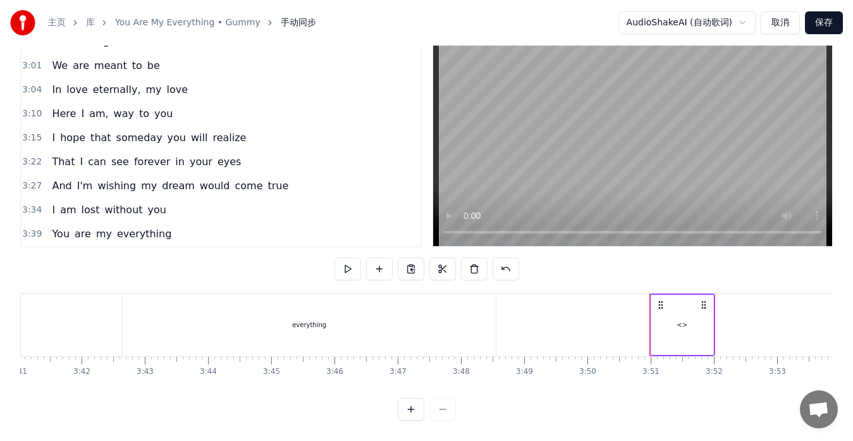
click at [678, 320] on div "<>" at bounding box center [682, 324] width 11 height 9
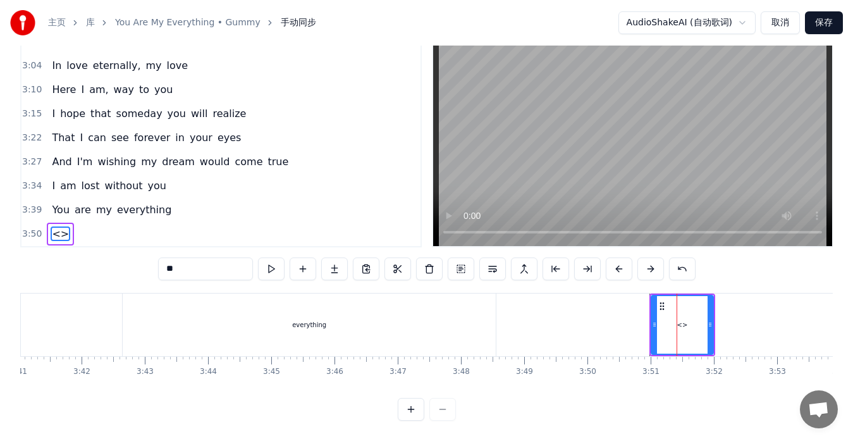
drag, startPoint x: 185, startPoint y: 259, endPoint x: 150, endPoint y: 254, distance: 34.6
click at [150, 254] on div "0:16 When I see stars, I think of you 0:23 Then I'll always pray for you 0:30 A…" at bounding box center [426, 224] width 812 height 394
click at [110, 297] on div "You are my everything" at bounding box center [195, 324] width 607 height 63
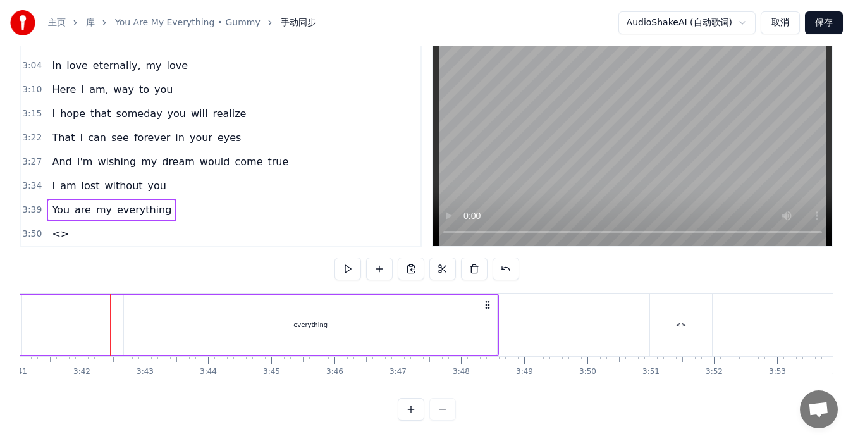
click at [658, 314] on div "<>" at bounding box center [681, 324] width 62 height 63
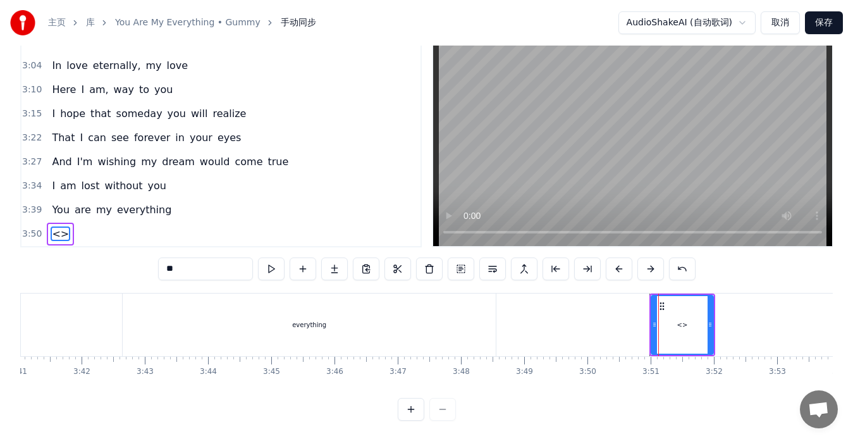
drag, startPoint x: 201, startPoint y: 259, endPoint x: 123, endPoint y: 255, distance: 78.5
click at [123, 255] on div "0:16 When I see stars, I think of you 0:23 Then I'll always pray for you 0:30 A…" at bounding box center [426, 224] width 812 height 394
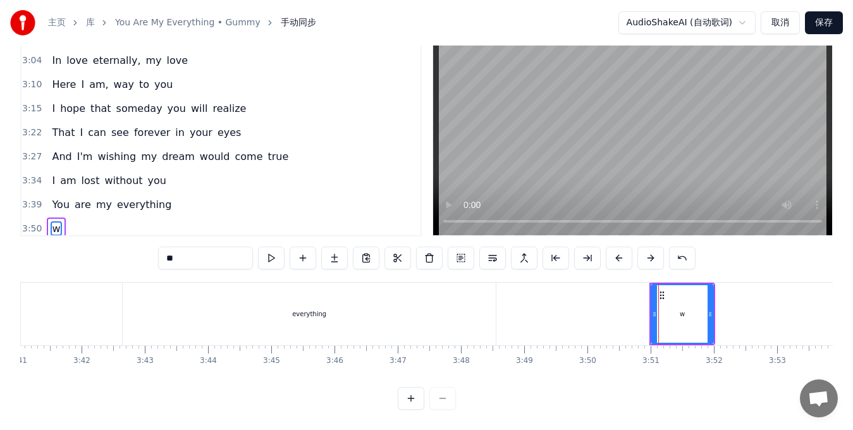
type input "*"
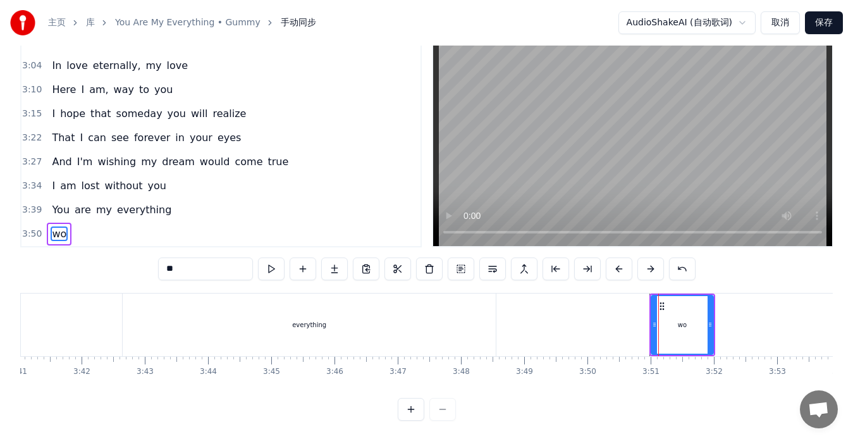
type input "*"
click at [198, 262] on input "text" at bounding box center [205, 268] width 95 height 23
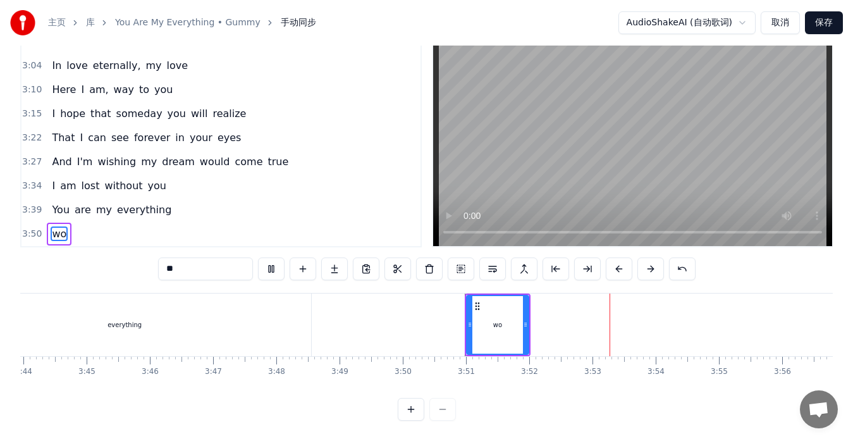
scroll to position [0, 14397]
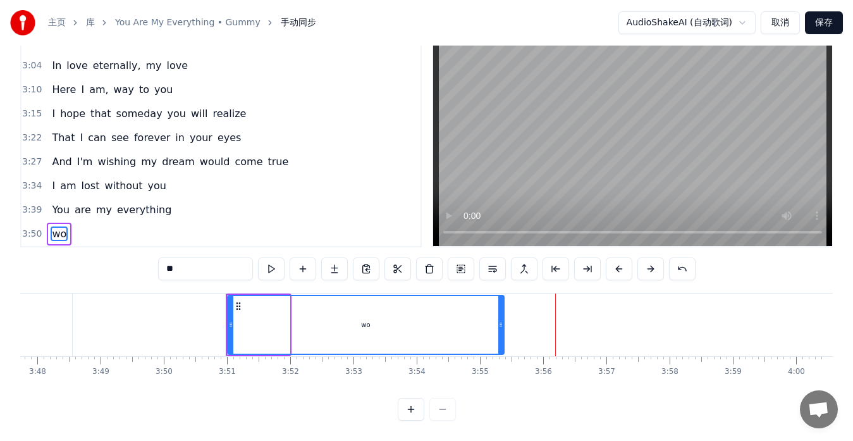
drag, startPoint x: 288, startPoint y: 313, endPoint x: 502, endPoint y: 321, distance: 214.5
click at [502, 321] on div at bounding box center [500, 325] width 5 height 58
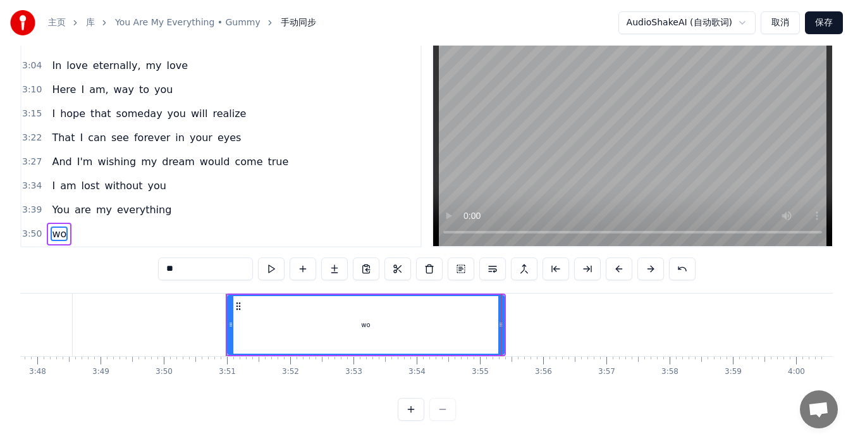
click at [186, 262] on input "**" at bounding box center [205, 268] width 95 height 23
click at [170, 259] on input "**" at bounding box center [205, 268] width 95 height 23
drag, startPoint x: 187, startPoint y: 258, endPoint x: 128, endPoint y: 258, distance: 58.8
click at [128, 258] on div "0:16 When I see stars, I think of you 0:23 Then I'll always pray for you 0:30 A…" at bounding box center [426, 224] width 812 height 394
type input "**"
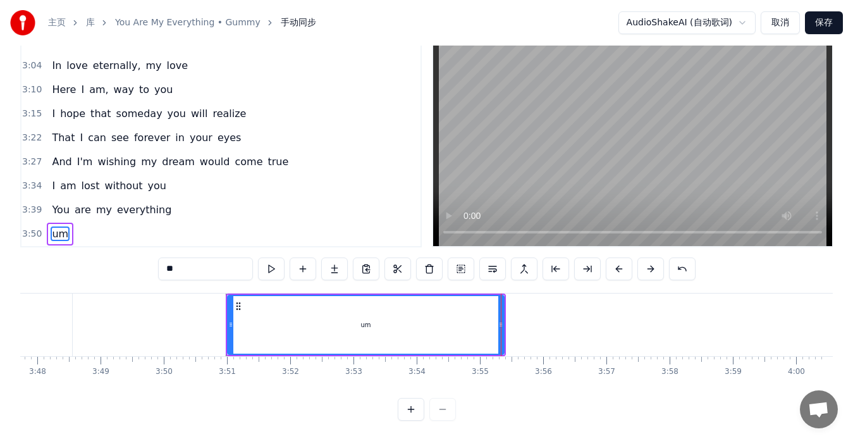
click at [358, 198] on div "3:39 You are my everything" at bounding box center [220, 210] width 399 height 24
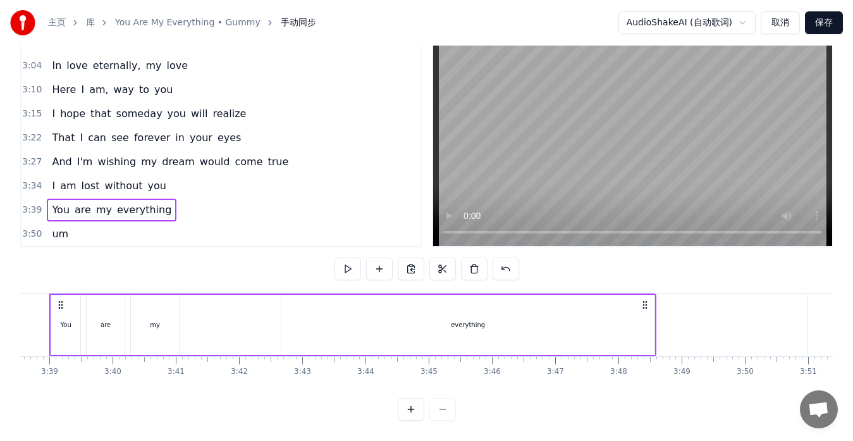
scroll to position [0, 13782]
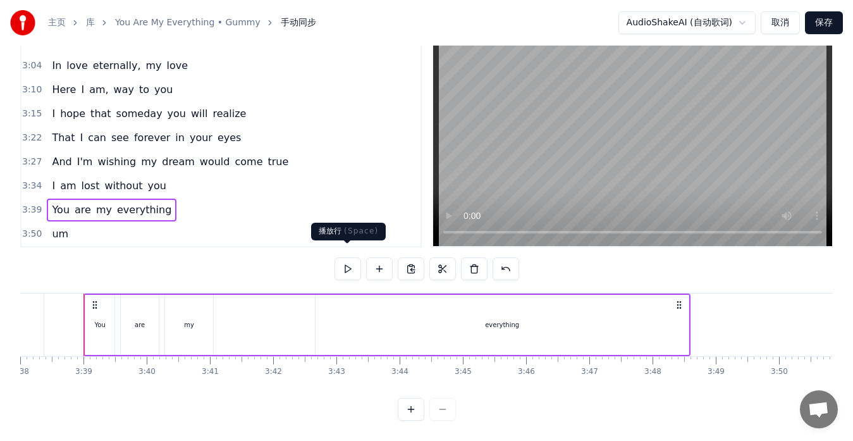
click at [341, 261] on button at bounding box center [347, 268] width 27 height 23
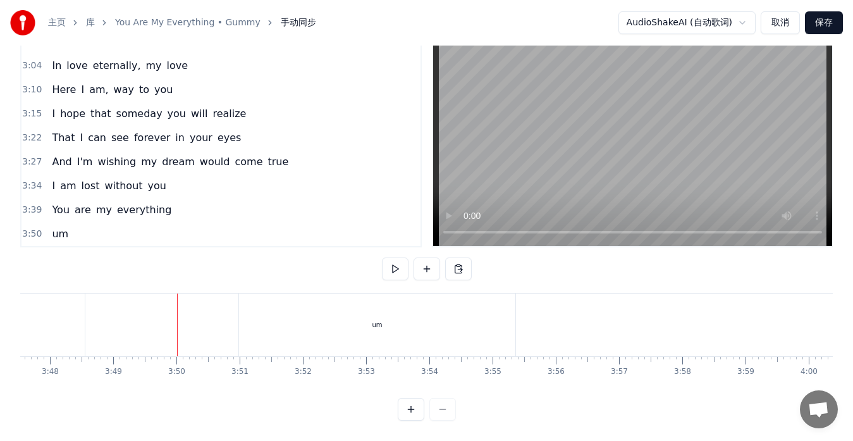
scroll to position [0, 14397]
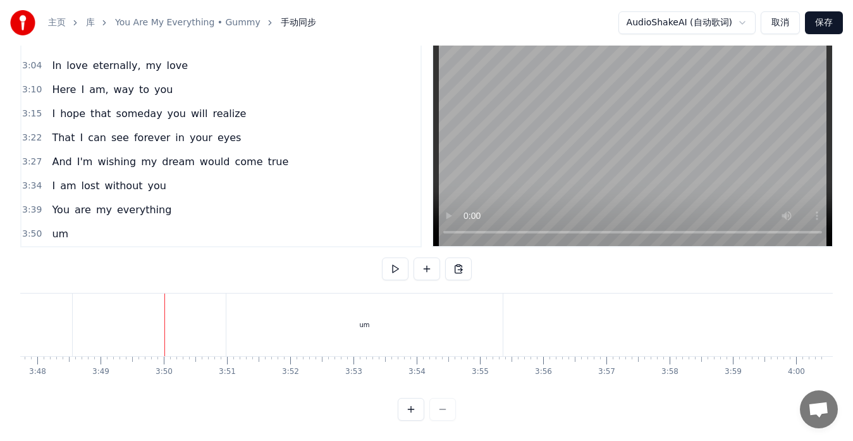
click at [284, 305] on div "um" at bounding box center [364, 324] width 276 height 63
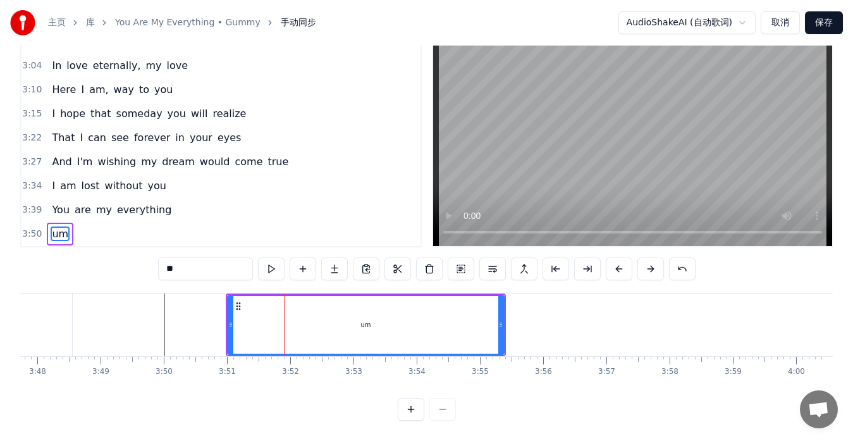
drag, startPoint x: 173, startPoint y: 257, endPoint x: 150, endPoint y: 257, distance: 22.8
click at [150, 257] on div "0:16 When I see stars, I think of you 0:23 Then I'll always pray for you 0:30 A…" at bounding box center [426, 224] width 812 height 394
type input "**"
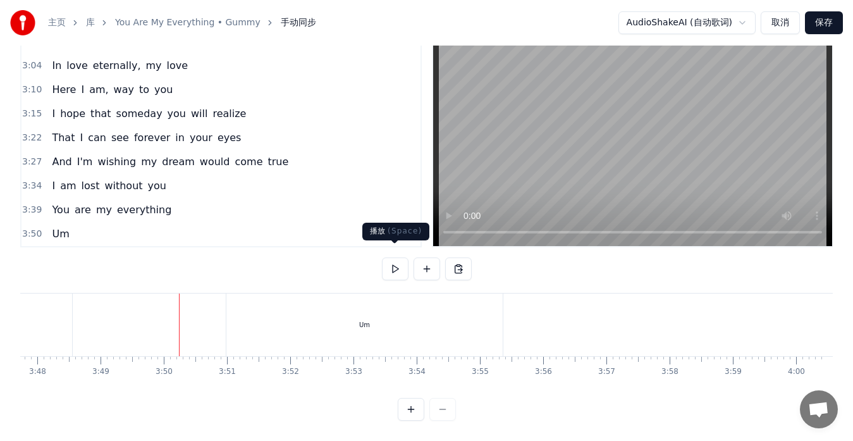
click at [393, 257] on button at bounding box center [395, 268] width 27 height 23
click at [396, 259] on button at bounding box center [395, 268] width 27 height 23
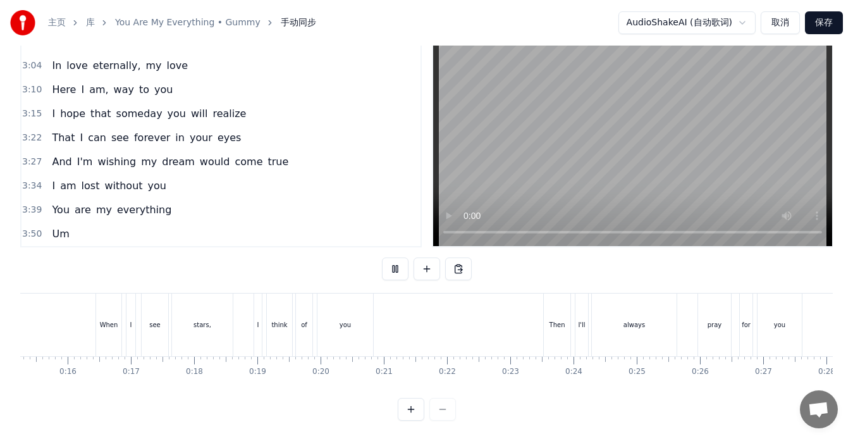
click at [51, 226] on span "Um" at bounding box center [61, 233] width 20 height 15
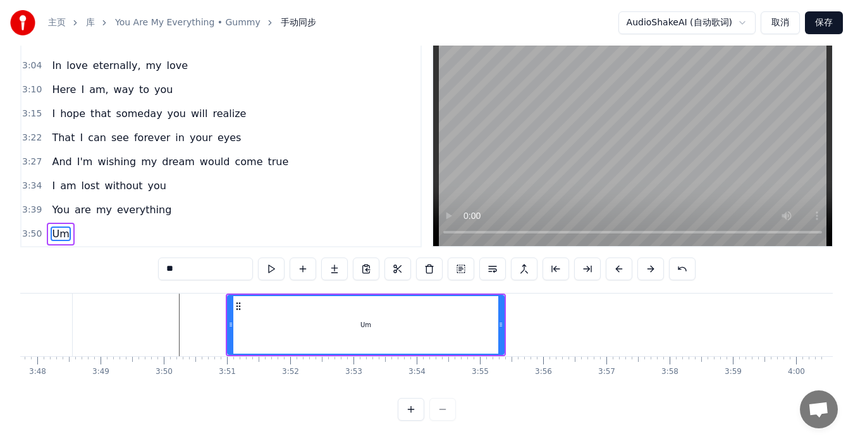
scroll to position [0, 14398]
click at [821, 23] on button "保存" at bounding box center [824, 22] width 38 height 23
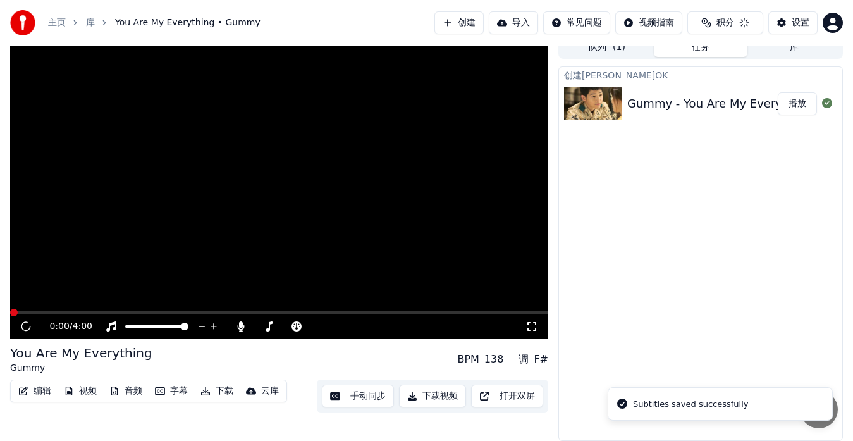
scroll to position [9, 0]
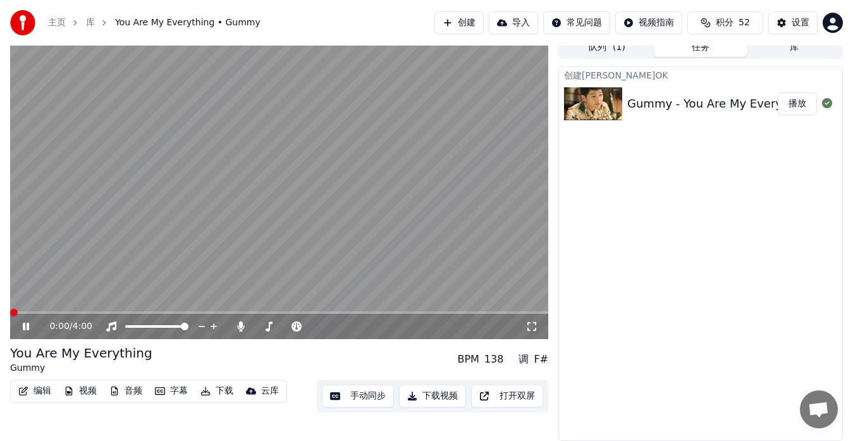
click at [10, 309] on span at bounding box center [14, 313] width 8 height 8
click at [52, 313] on span at bounding box center [66, 312] width 112 height 3
click at [40, 314] on div "0:20 / 4:00" at bounding box center [279, 326] width 538 height 25
click at [32, 312] on span at bounding box center [21, 312] width 22 height 3
click at [360, 396] on button "手动同步" at bounding box center [358, 395] width 72 height 23
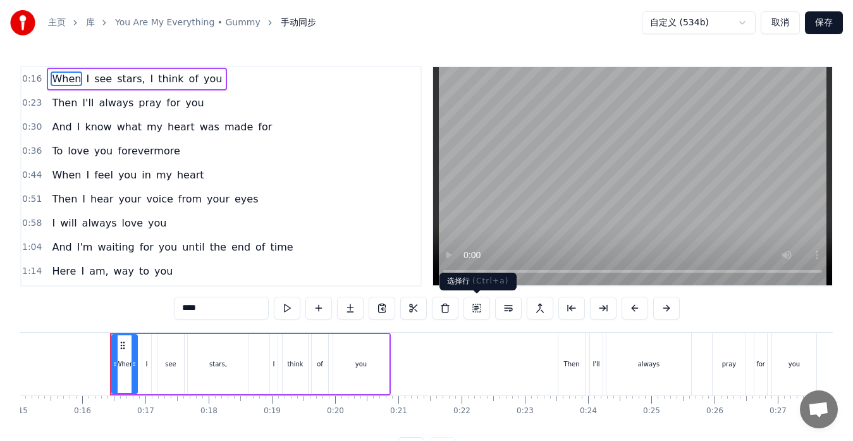
scroll to position [0, 976]
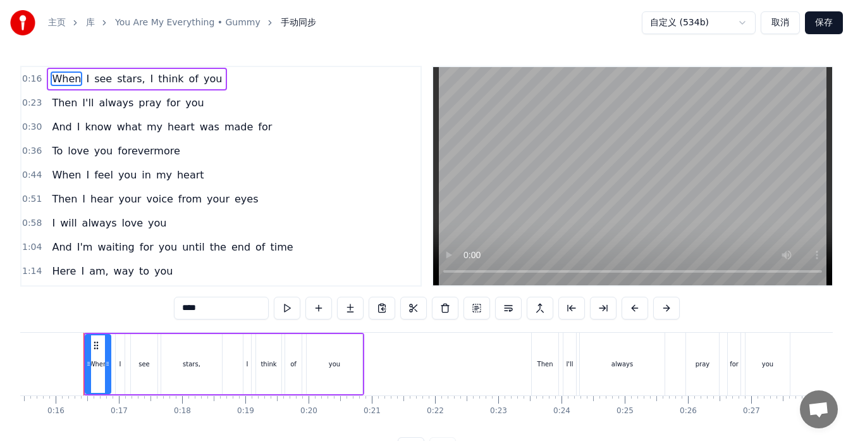
click at [211, 370] on div "stars," at bounding box center [191, 364] width 61 height 60
type input "******"
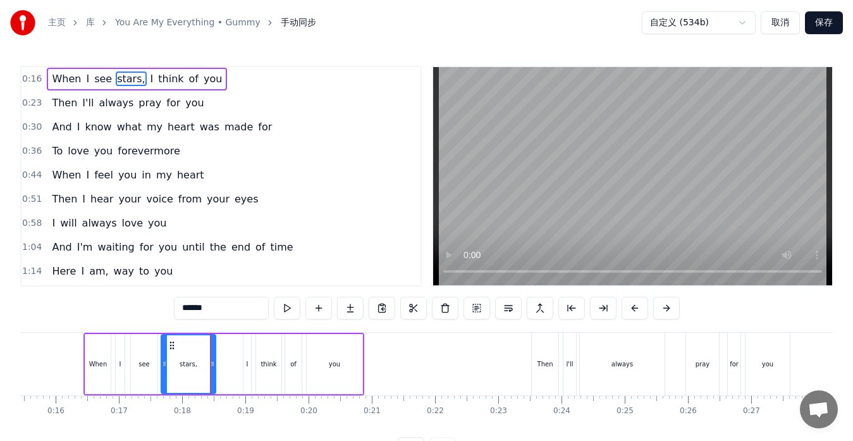
drag, startPoint x: 217, startPoint y: 368, endPoint x: 211, endPoint y: 367, distance: 6.4
click at [211, 367] on icon at bounding box center [212, 363] width 5 height 10
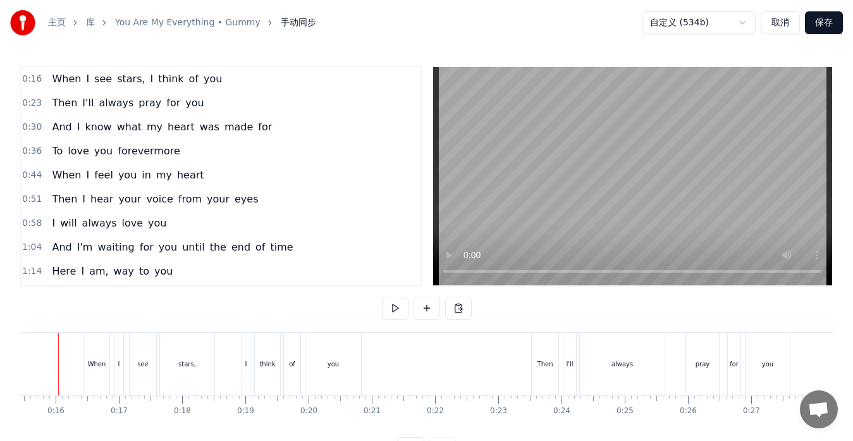
scroll to position [0, 951]
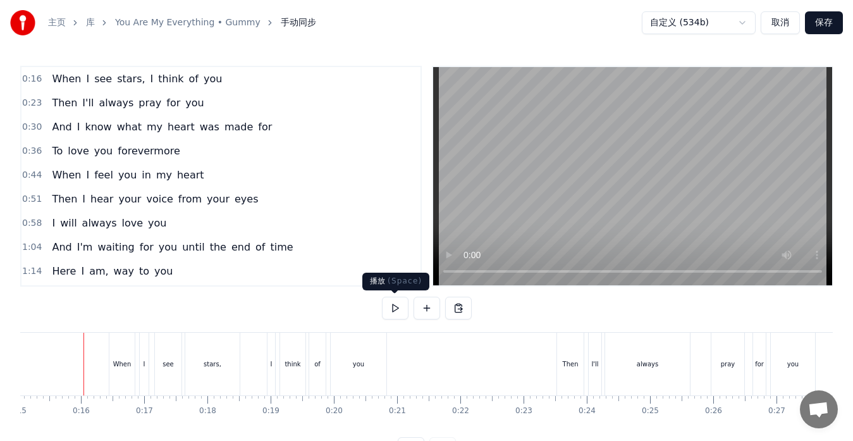
click at [405, 307] on button at bounding box center [395, 308] width 27 height 23
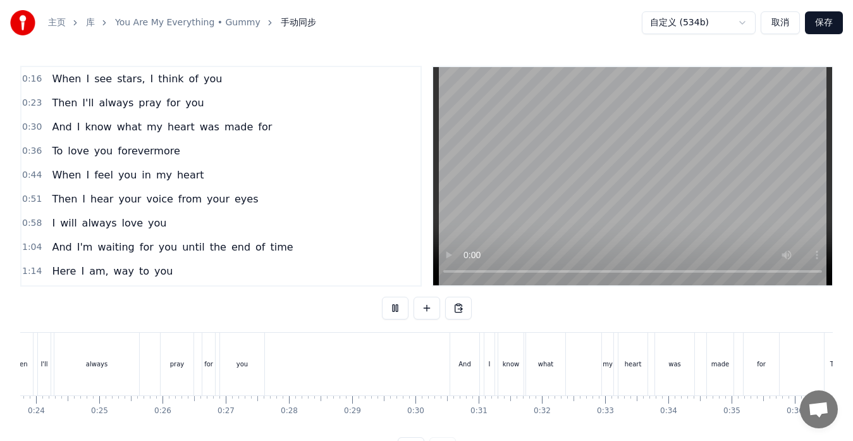
scroll to position [0, 1389]
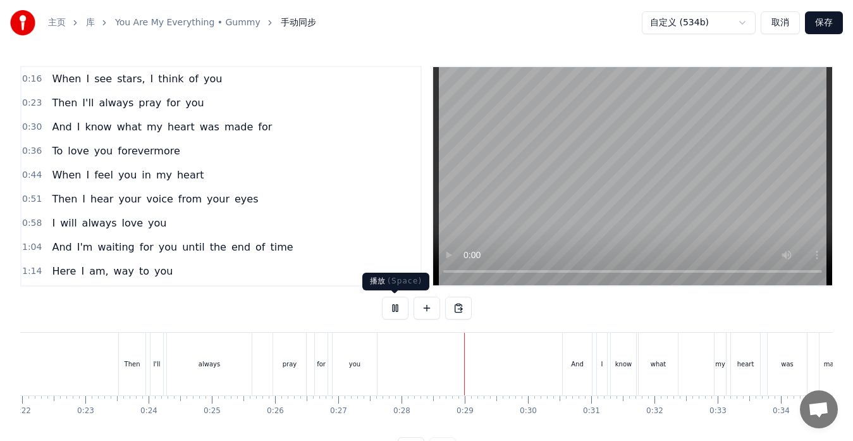
click at [400, 309] on button at bounding box center [395, 308] width 27 height 23
click at [236, 374] on div "always" at bounding box center [209, 364] width 85 height 63
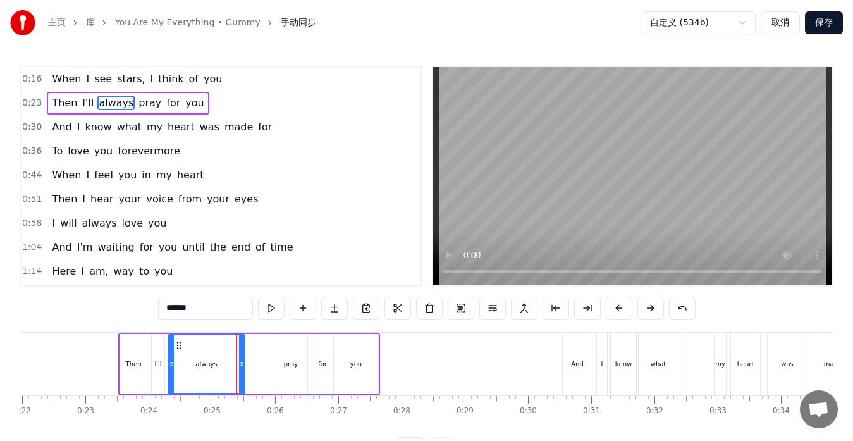
drag, startPoint x: 250, startPoint y: 372, endPoint x: 242, endPoint y: 372, distance: 8.2
click at [242, 372] on div at bounding box center [241, 364] width 5 height 58
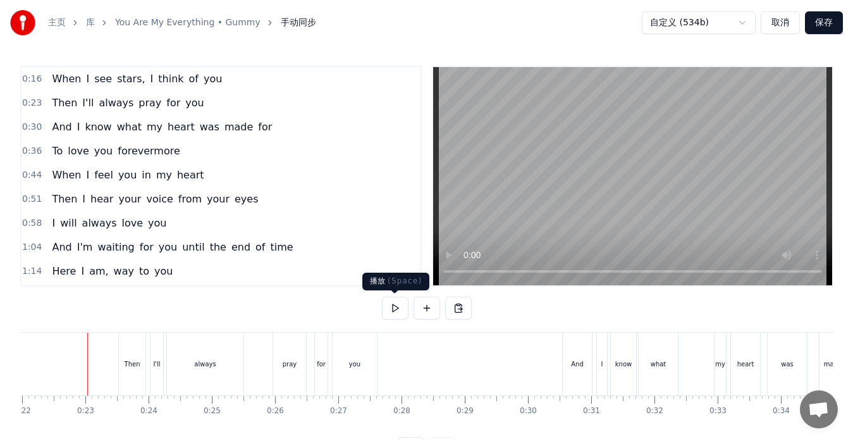
click at [393, 307] on button at bounding box center [395, 308] width 27 height 23
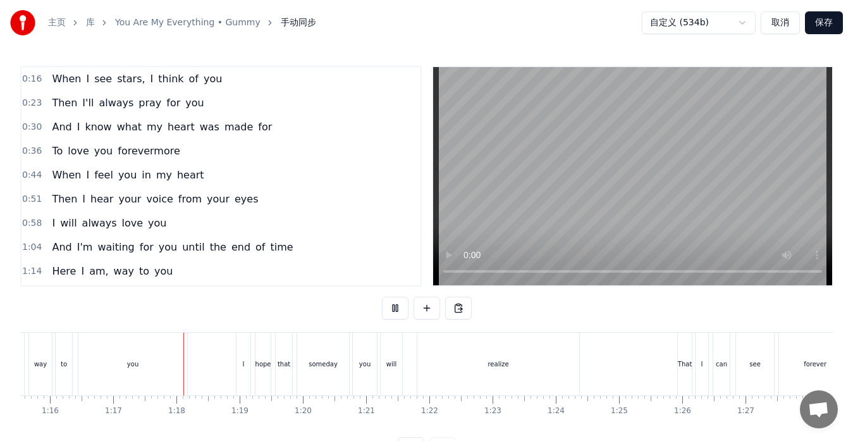
scroll to position [0, 4840]
click at [820, 21] on button "保存" at bounding box center [824, 22] width 38 height 23
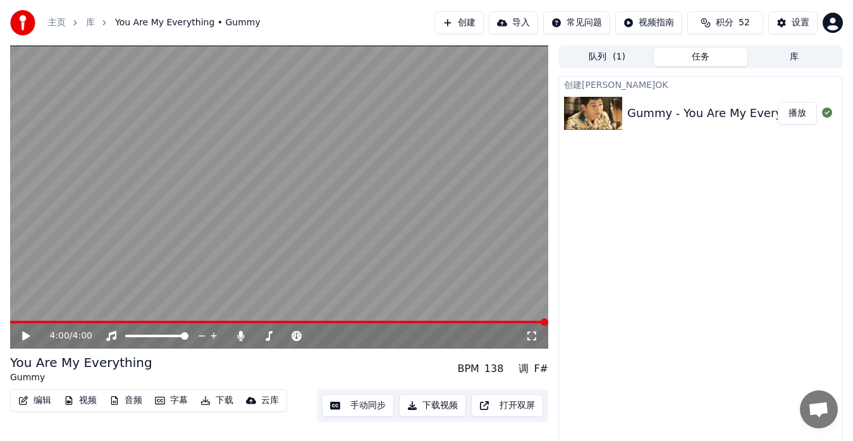
click at [479, 321] on span at bounding box center [279, 322] width 538 height 3
click at [220, 254] on video at bounding box center [279, 197] width 538 height 303
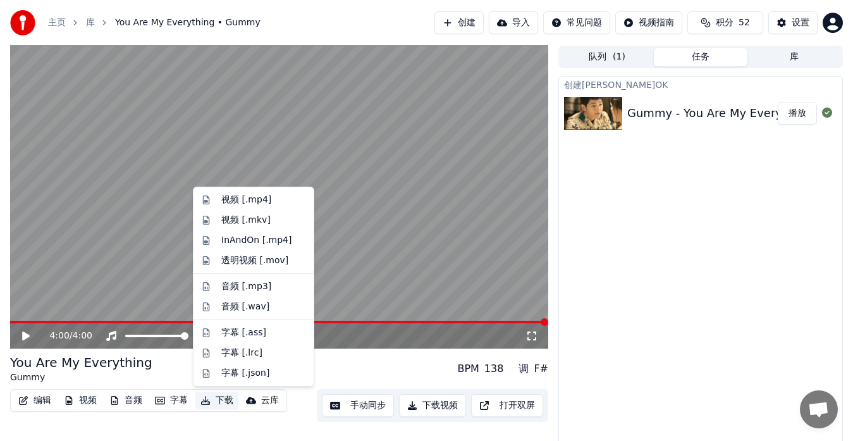
click at [221, 403] on button "下载" at bounding box center [216, 400] width 43 height 18
click at [272, 240] on div "InAndOn [.mp4]" at bounding box center [256, 240] width 71 height 13
